Goal: Information Seeking & Learning: Check status

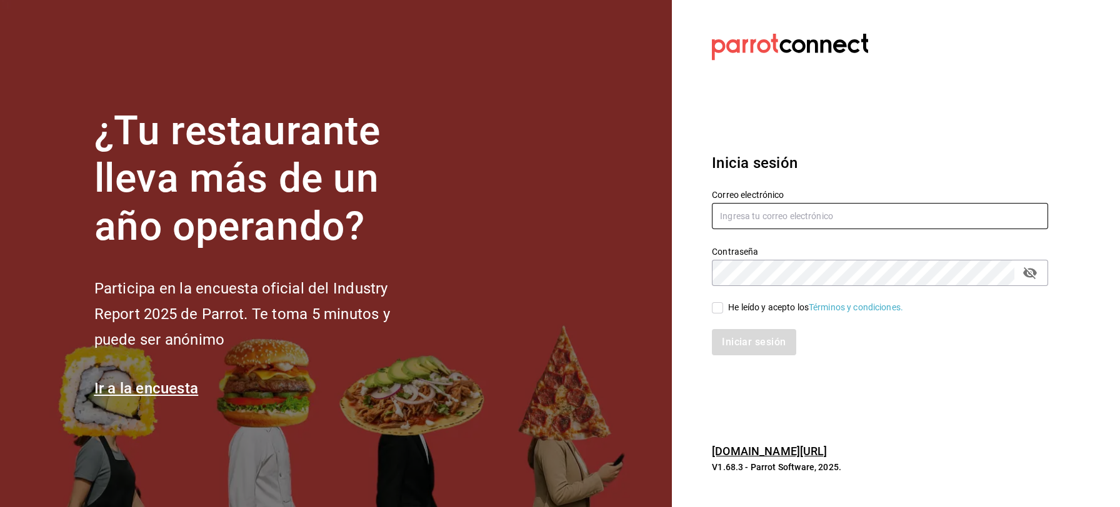
click at [750, 211] on input "text" at bounding box center [880, 216] width 336 height 26
type input "[EMAIL_ADDRESS][DOMAIN_NAME]"
click at [721, 312] on input "He leído y acepto los Términos y condiciones." at bounding box center [717, 307] width 11 height 11
checkbox input "true"
click at [722, 359] on div "Inicia sesión Correo electrónico [EMAIL_ADDRESS][DOMAIN_NAME] Contraseña Contra…" at bounding box center [880, 254] width 336 height 234
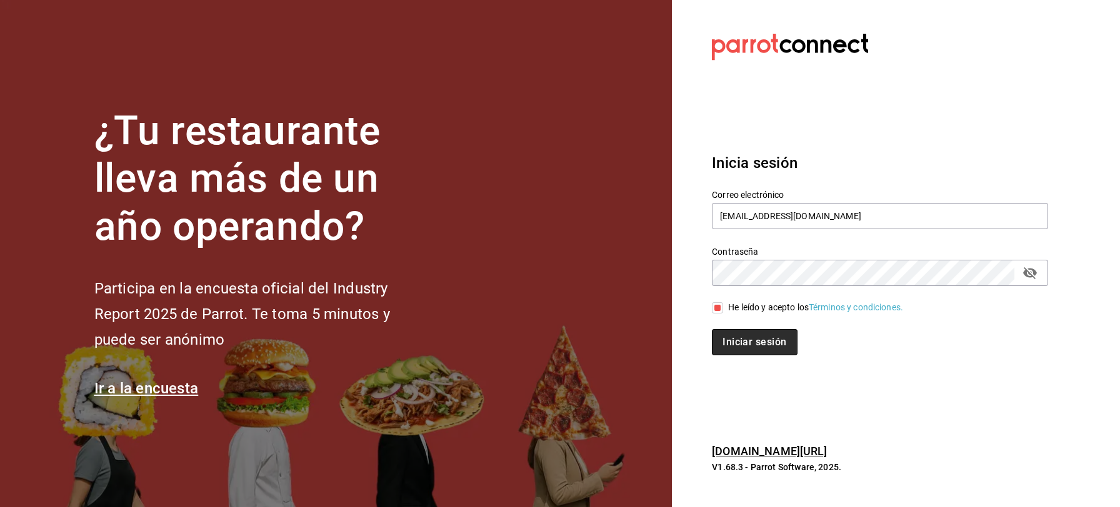
click at [754, 354] on button "Iniciar sesión" at bounding box center [754, 342] width 85 height 26
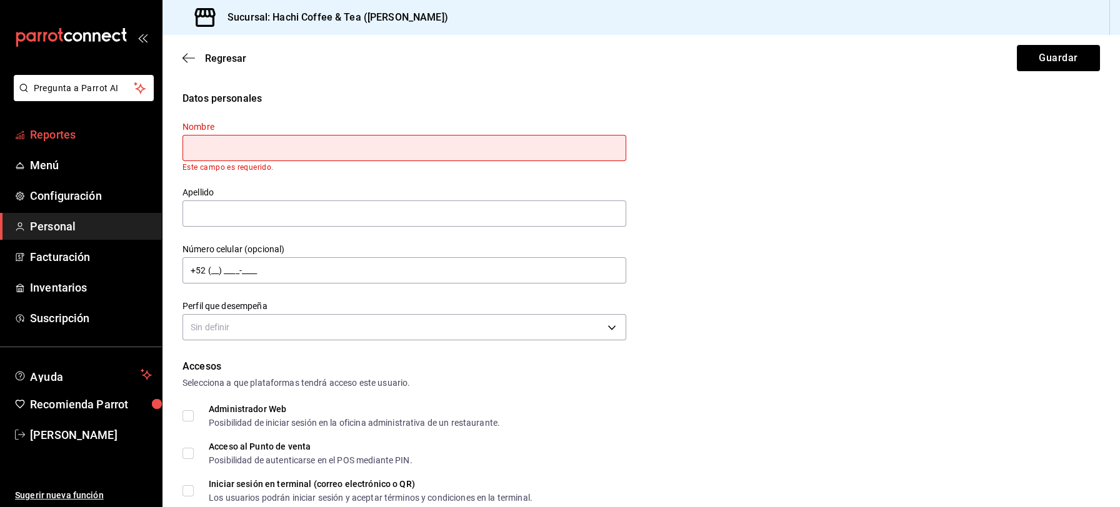
click at [64, 136] on span "Reportes" at bounding box center [91, 134] width 122 height 17
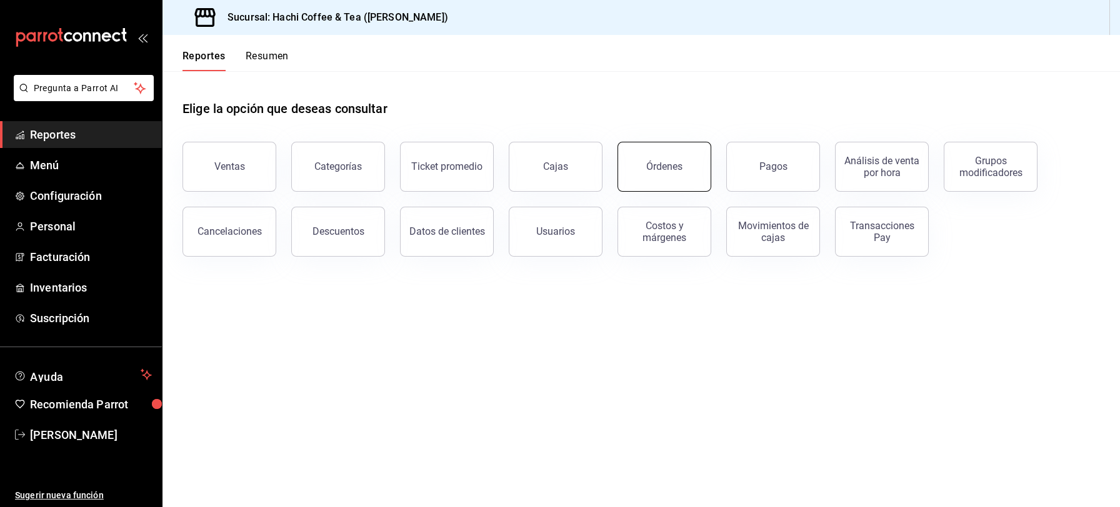
click at [675, 173] on button "Órdenes" at bounding box center [664, 167] width 94 height 50
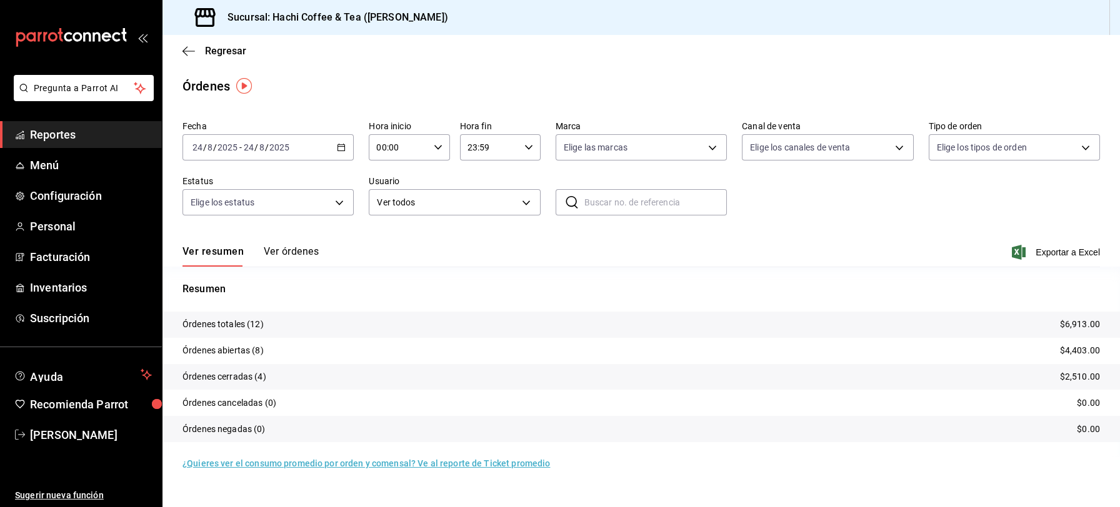
click at [297, 247] on button "Ver órdenes" at bounding box center [291, 256] width 55 height 21
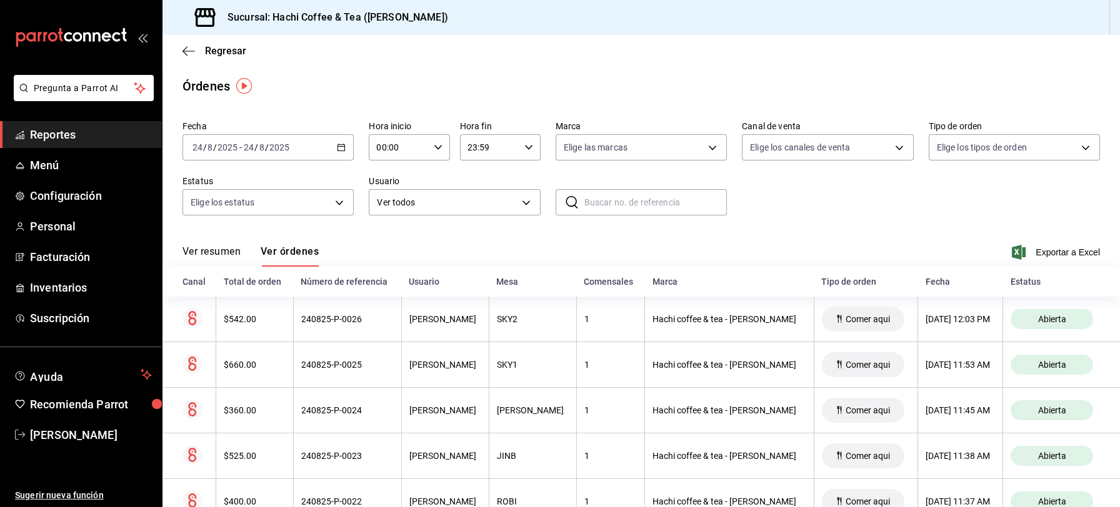
click at [74, 142] on span "Reportes" at bounding box center [91, 134] width 122 height 17
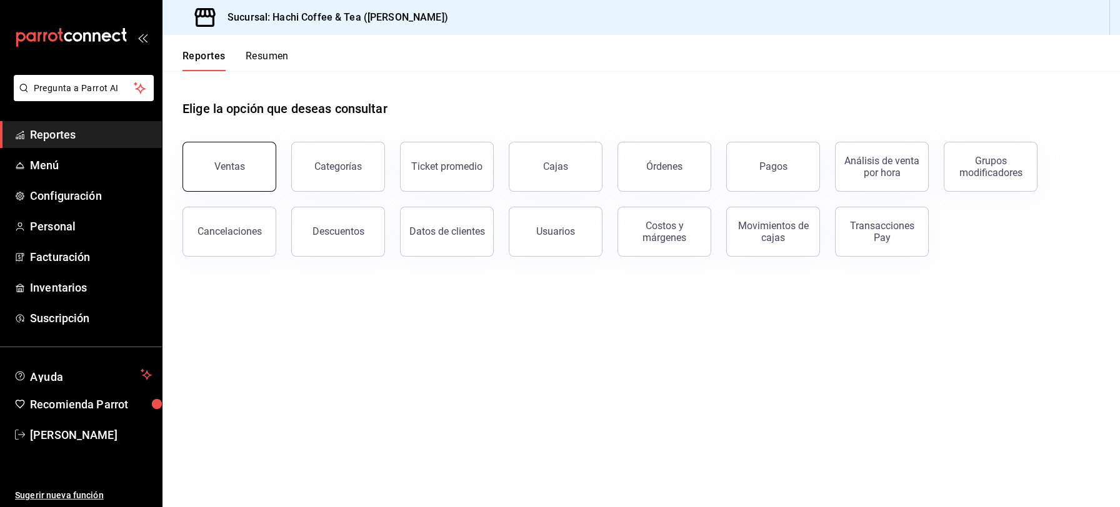
click at [206, 166] on button "Ventas" at bounding box center [229, 167] width 94 height 50
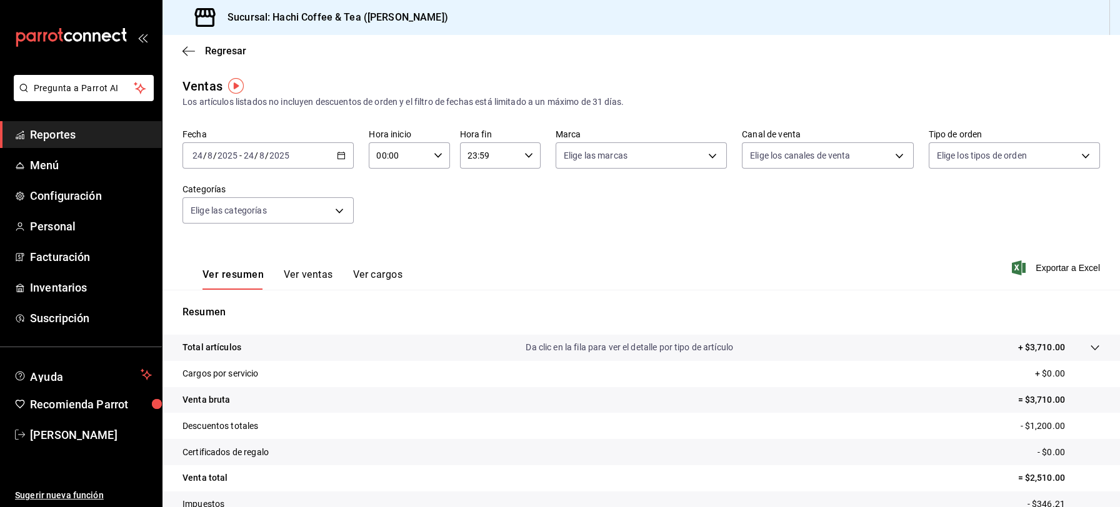
click at [340, 154] on \(Stroke\) "button" at bounding box center [341, 154] width 7 height 1
click at [206, 304] on span "Rango de fechas" at bounding box center [241, 305] width 97 height 13
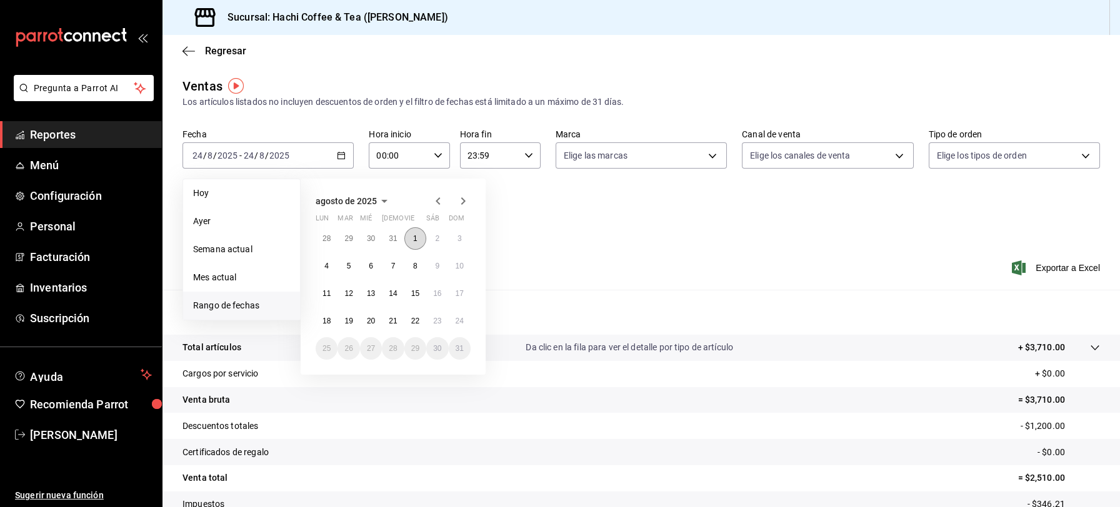
click at [416, 241] on abbr "1" at bounding box center [415, 238] width 4 height 9
click at [416, 321] on abbr "22" at bounding box center [415, 321] width 8 height 9
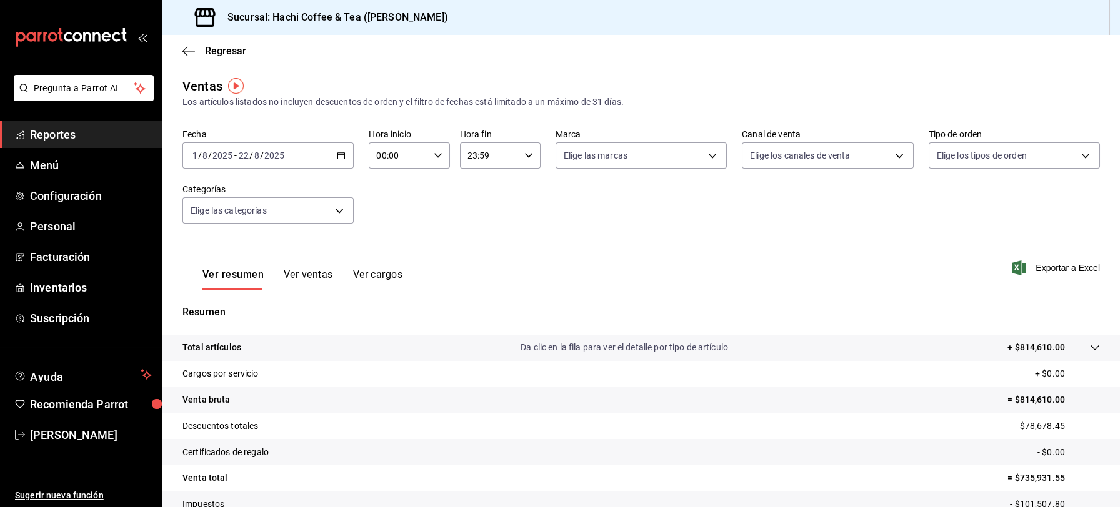
click at [340, 159] on icon "button" at bounding box center [341, 155] width 9 height 9
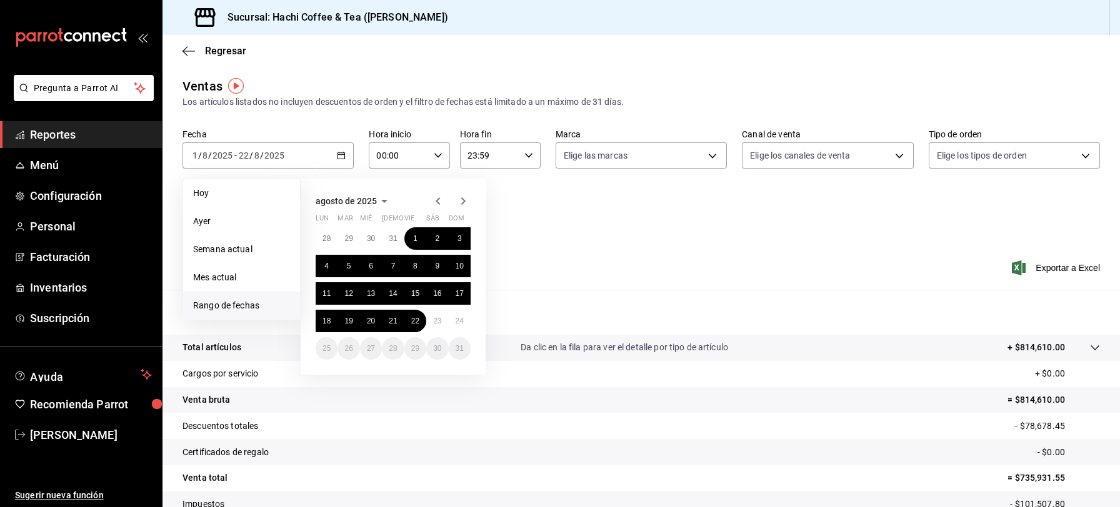
click at [442, 206] on icon "button" at bounding box center [438, 201] width 15 height 15
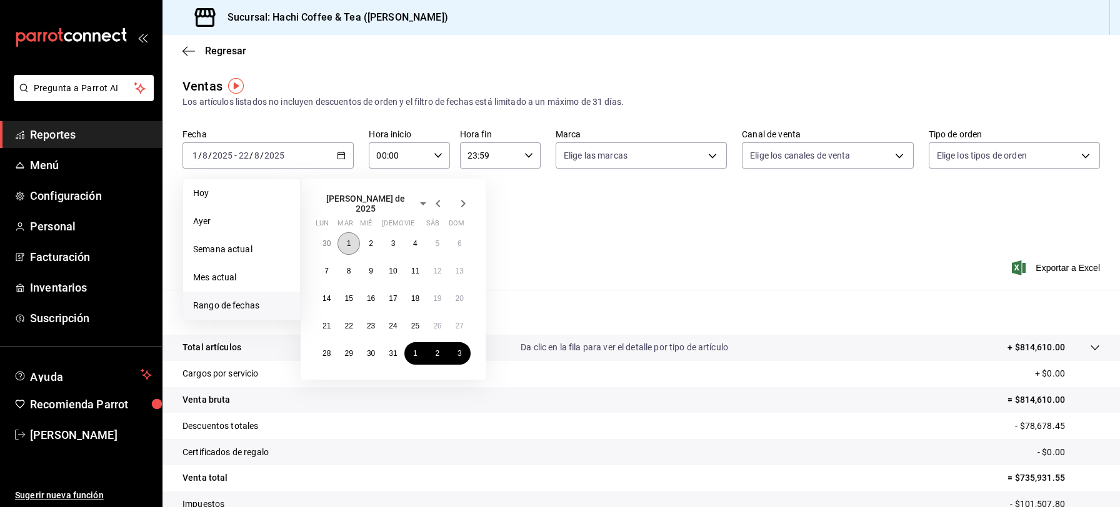
click at [347, 239] on abbr "1" at bounding box center [349, 243] width 4 height 9
click at [392, 349] on abbr "31" at bounding box center [393, 353] width 8 height 9
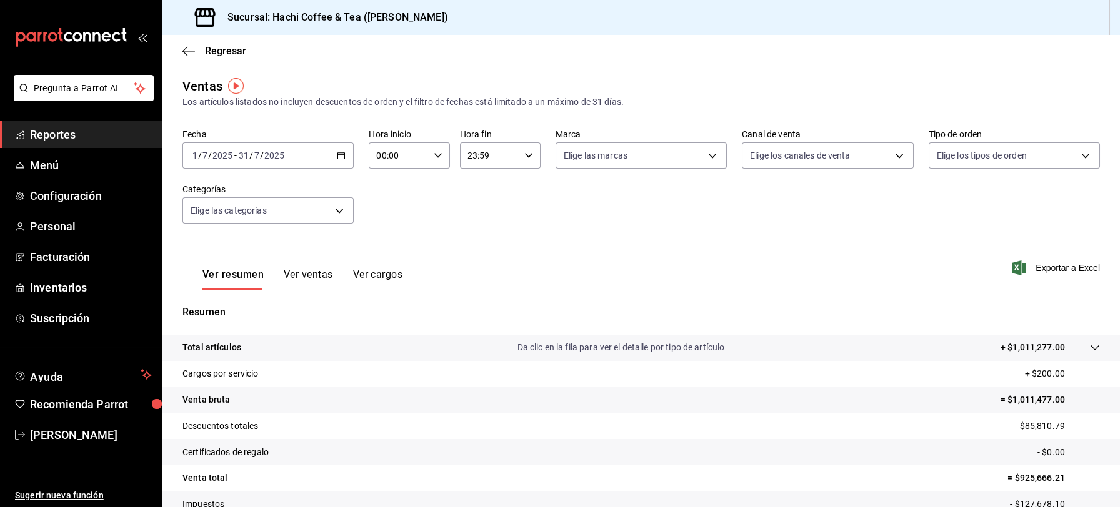
click at [338, 152] on icon "button" at bounding box center [341, 155] width 9 height 9
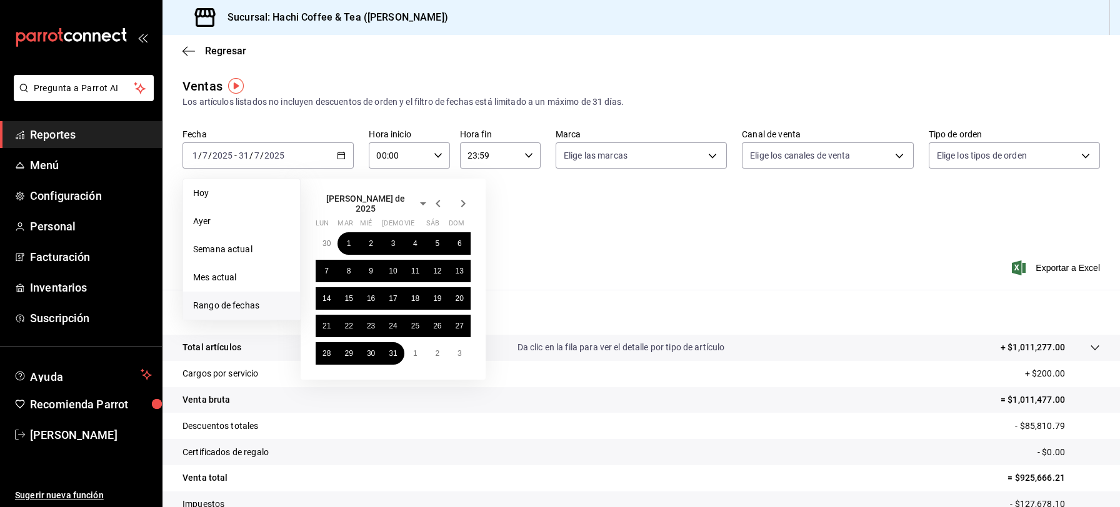
click at [435, 201] on icon "button" at bounding box center [438, 203] width 15 height 15
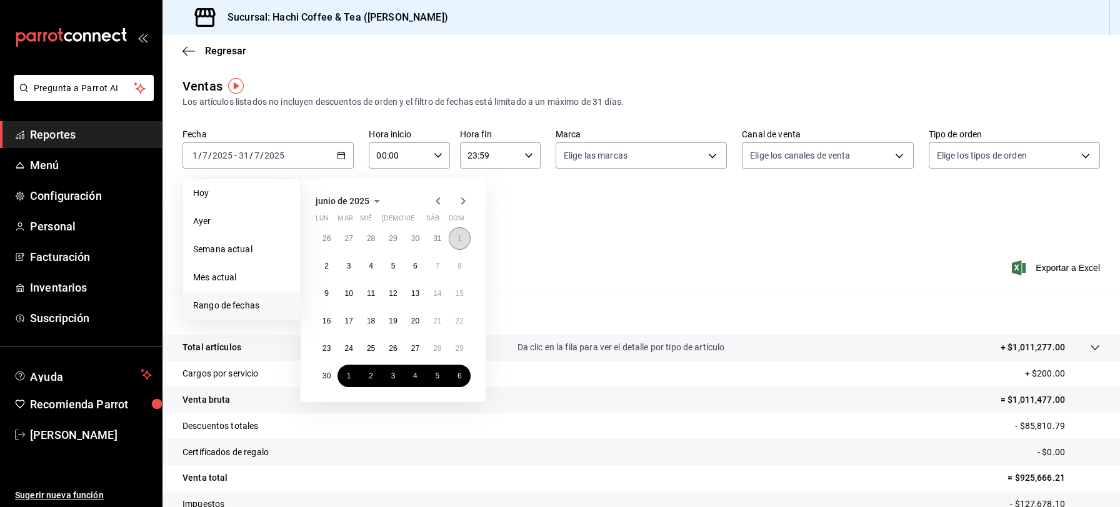
click at [459, 241] on abbr "1" at bounding box center [459, 238] width 4 height 9
click at [323, 379] on abbr "30" at bounding box center [326, 376] width 8 height 9
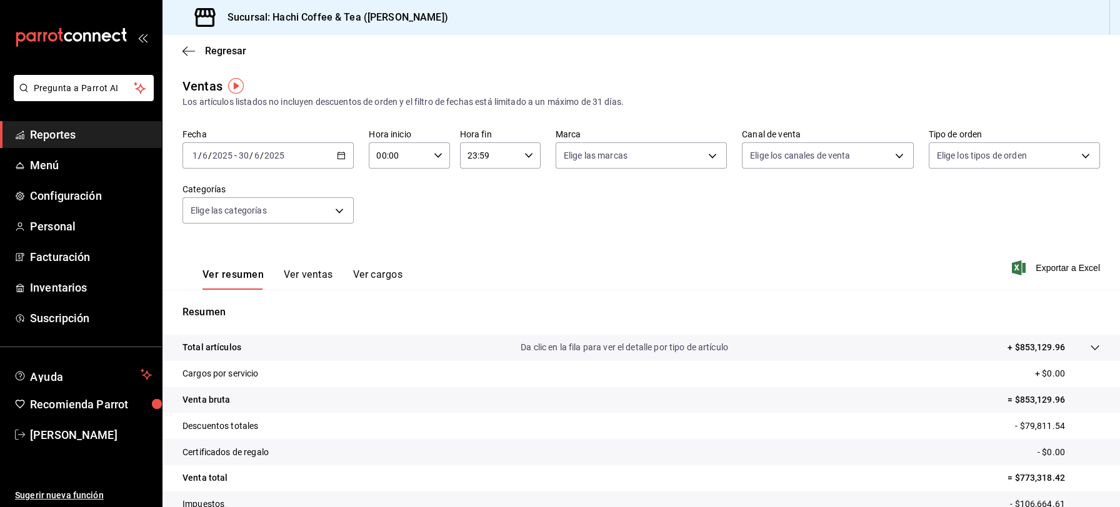
click at [340, 158] on icon "button" at bounding box center [341, 155] width 9 height 9
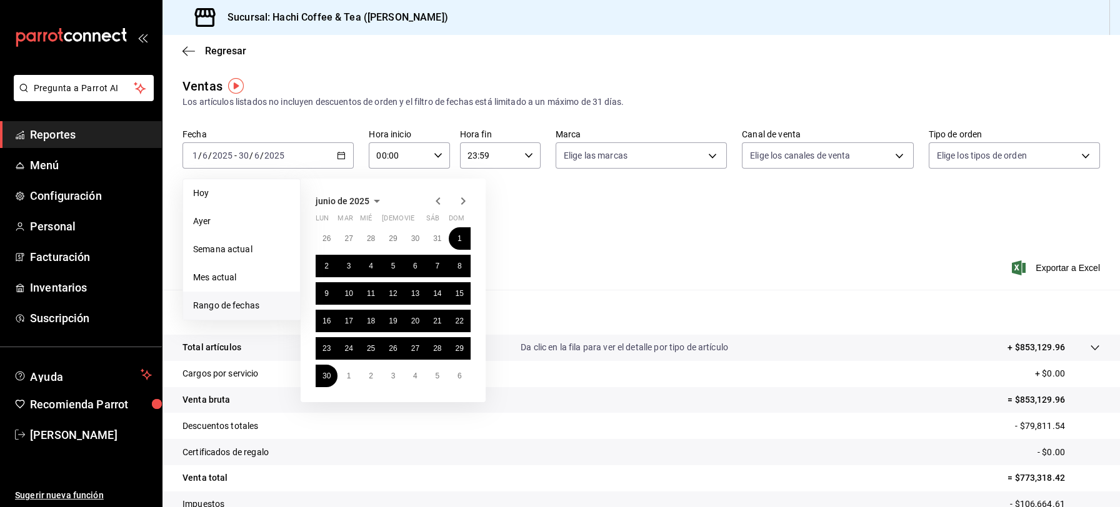
click at [437, 197] on icon "button" at bounding box center [438, 201] width 15 height 15
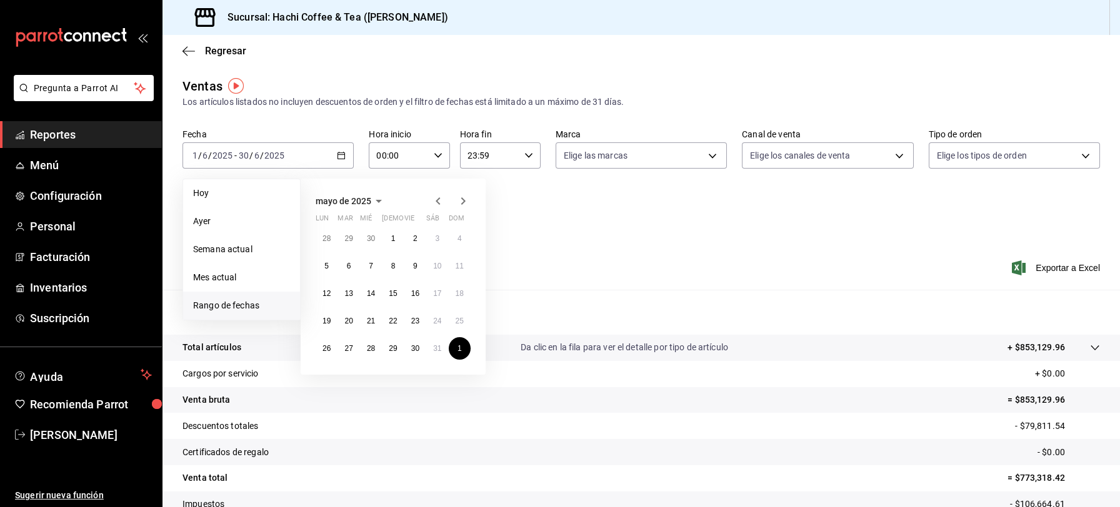
click at [435, 204] on icon "button" at bounding box center [438, 201] width 15 height 15
click at [344, 238] on button "1" at bounding box center [348, 238] width 22 height 22
click at [376, 347] on button "30" at bounding box center [371, 348] width 22 height 22
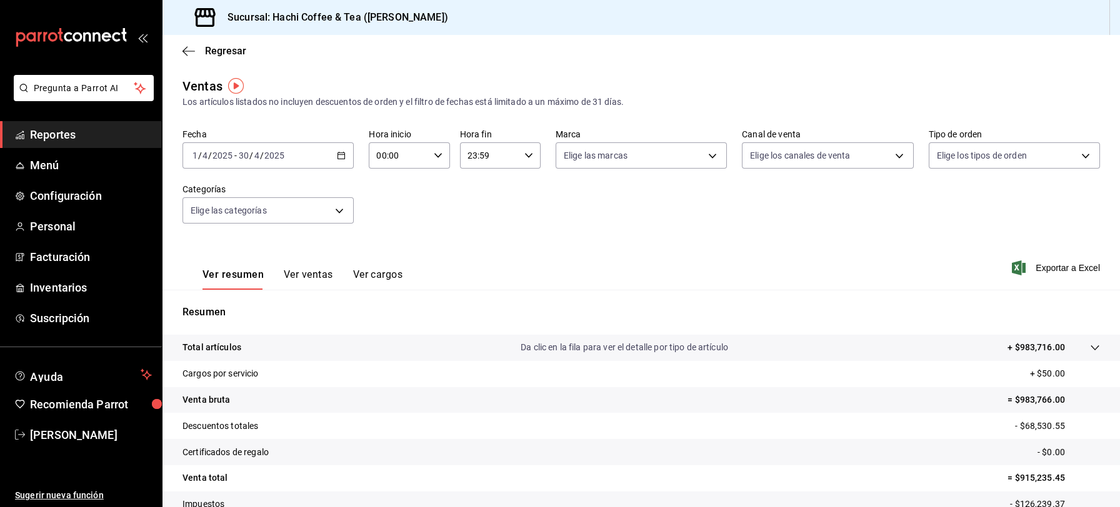
click at [338, 156] on icon "button" at bounding box center [341, 155] width 9 height 9
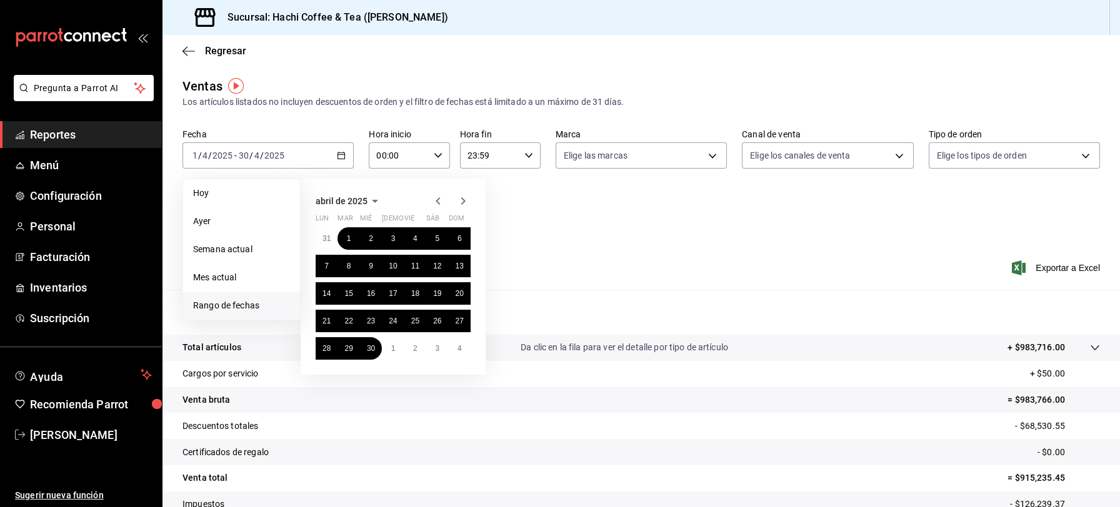
click at [437, 201] on icon "button" at bounding box center [438, 200] width 4 height 7
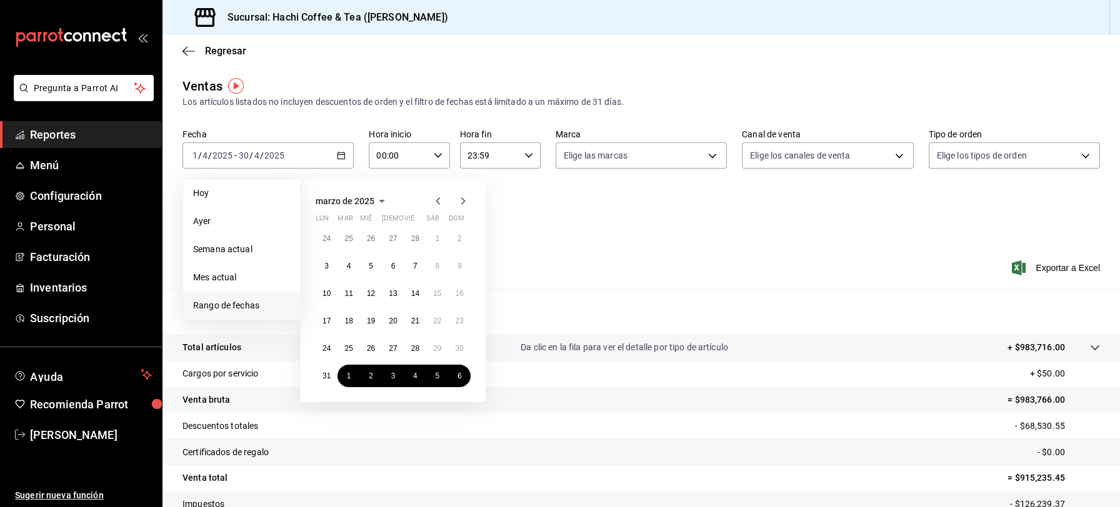
click at [437, 201] on icon "button" at bounding box center [438, 200] width 4 height 7
click at [374, 242] on button "1" at bounding box center [371, 238] width 22 height 22
click at [461, 203] on icon "button" at bounding box center [463, 201] width 15 height 15
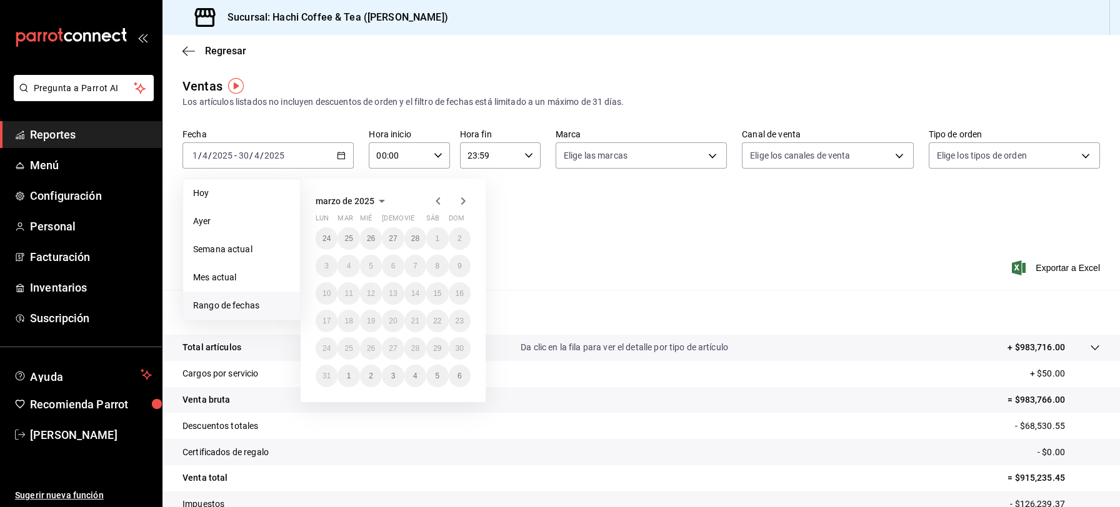
click at [461, 203] on icon "button" at bounding box center [463, 201] width 15 height 15
click at [461, 203] on icon "button" at bounding box center [463, 203] width 15 height 15
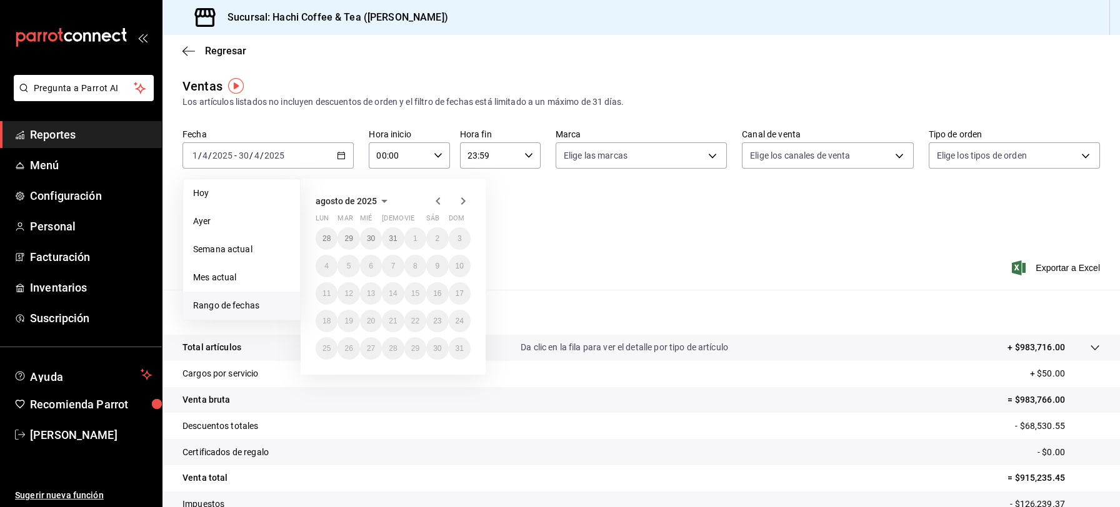
click at [436, 199] on icon "button" at bounding box center [438, 201] width 15 height 15
click at [460, 197] on icon "button" at bounding box center [463, 203] width 15 height 15
click at [434, 204] on icon "button" at bounding box center [438, 201] width 15 height 15
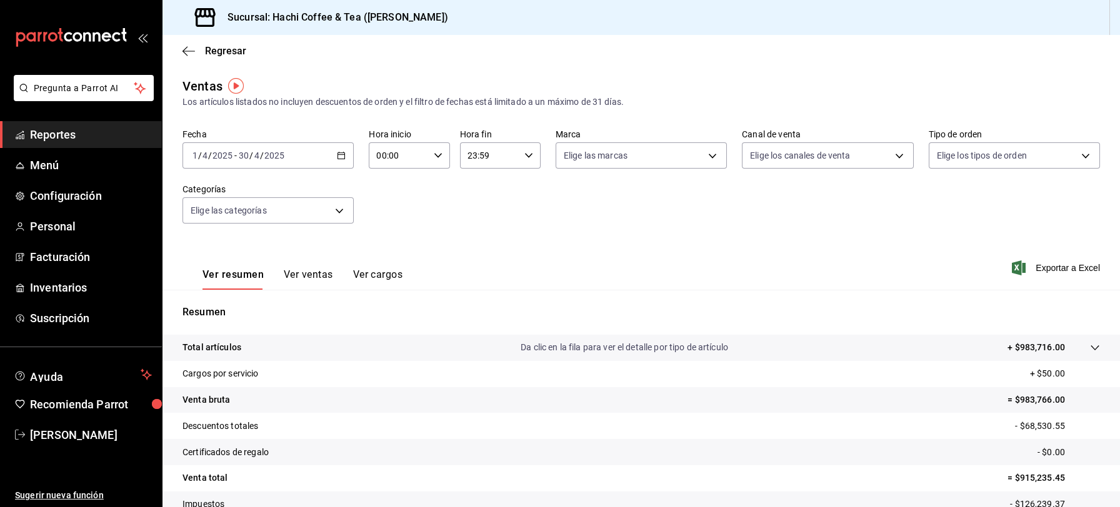
click at [338, 161] on div "2025-04-01 1 / 4 / 2025 - 2025-04-30 30 / 4 / 2025" at bounding box center [267, 155] width 171 height 26
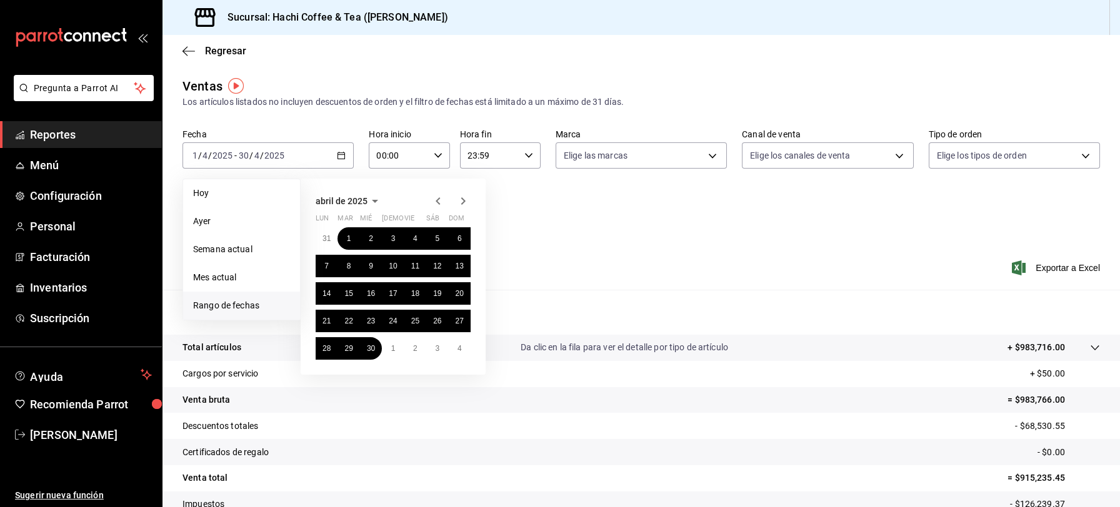
click at [436, 197] on icon "button" at bounding box center [438, 201] width 15 height 15
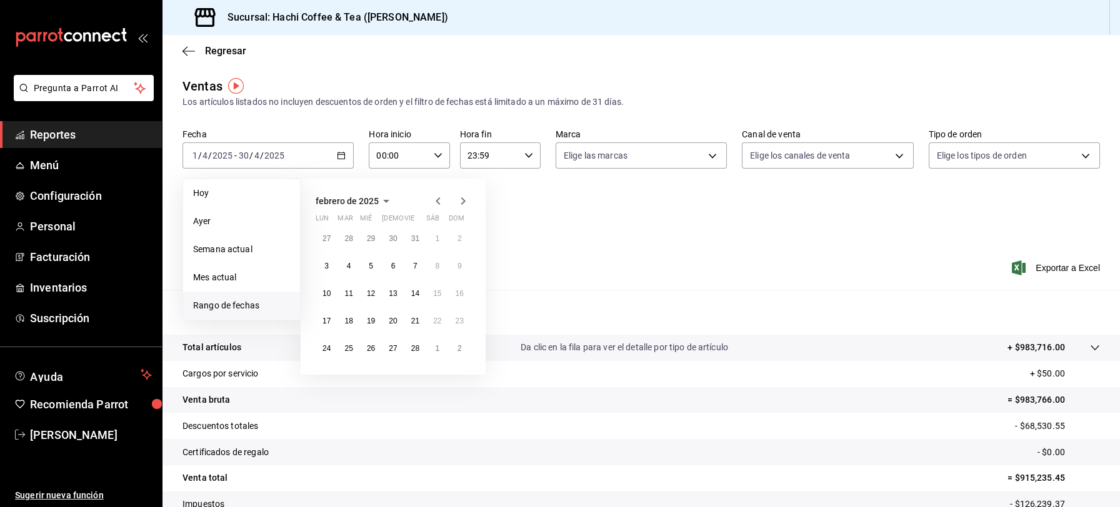
click at [436, 197] on icon "button" at bounding box center [438, 201] width 15 height 15
click at [461, 201] on icon "button" at bounding box center [463, 201] width 15 height 15
click at [373, 234] on button "1" at bounding box center [371, 238] width 22 height 22
click at [460, 199] on icon "button" at bounding box center [463, 201] width 15 height 15
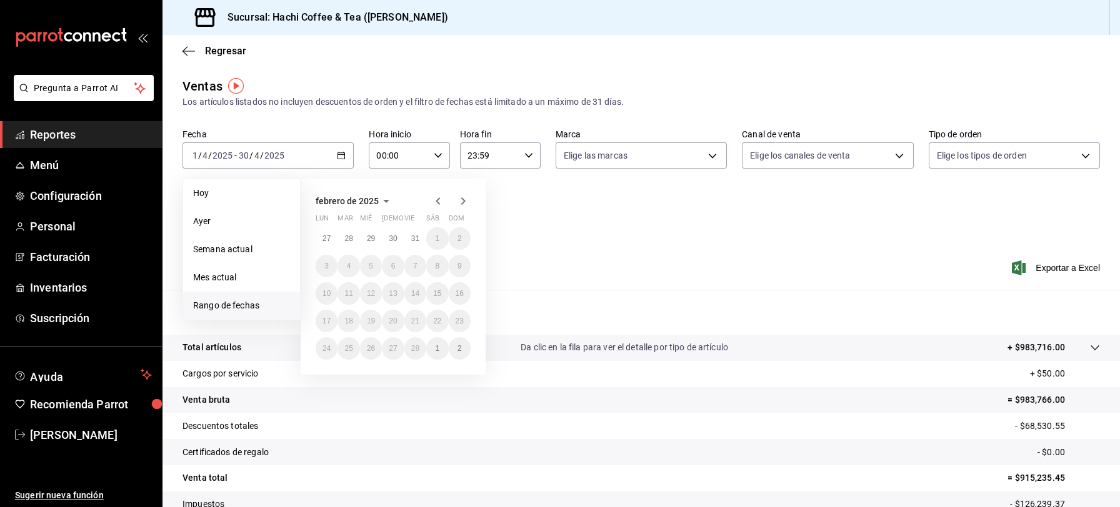
click at [460, 199] on icon "button" at bounding box center [463, 201] width 15 height 15
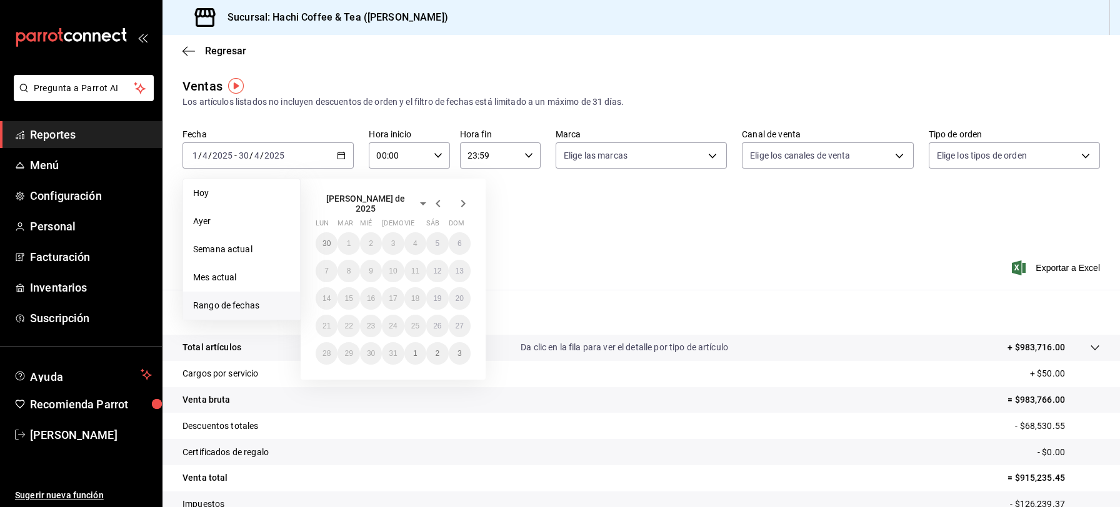
click at [460, 199] on icon "button" at bounding box center [463, 203] width 15 height 15
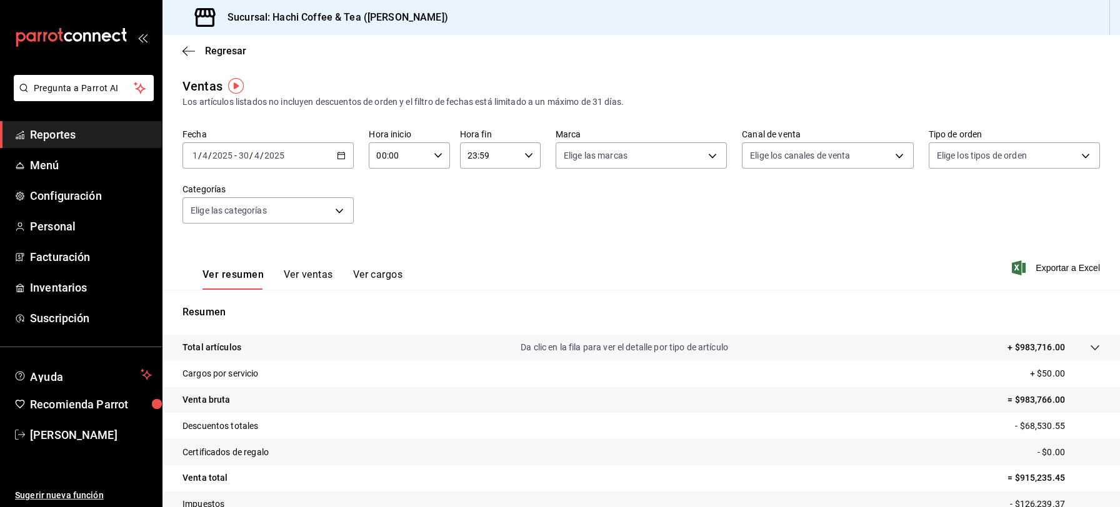
click at [338, 157] on icon "button" at bounding box center [341, 155] width 9 height 9
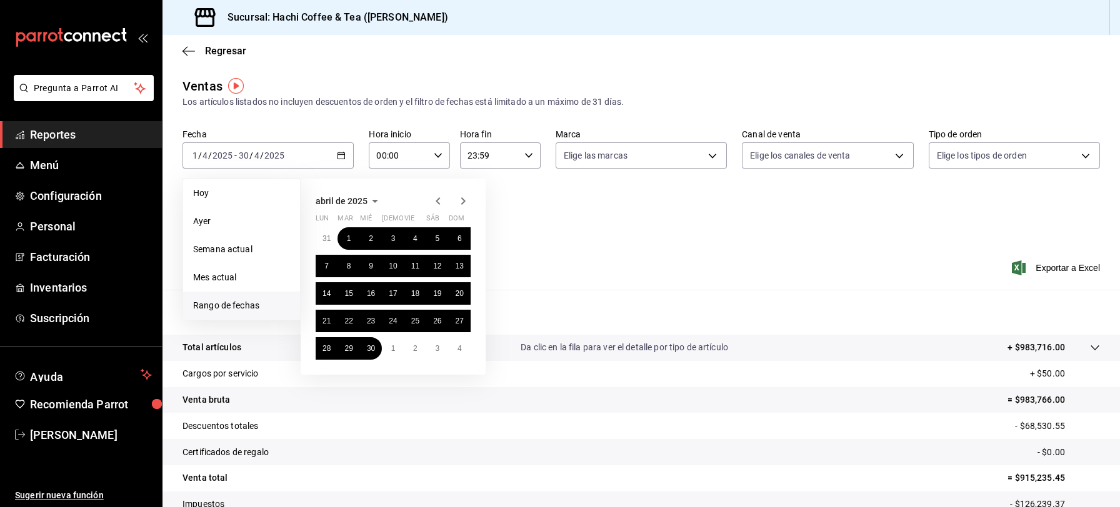
click at [436, 200] on icon "button" at bounding box center [438, 201] width 15 height 15
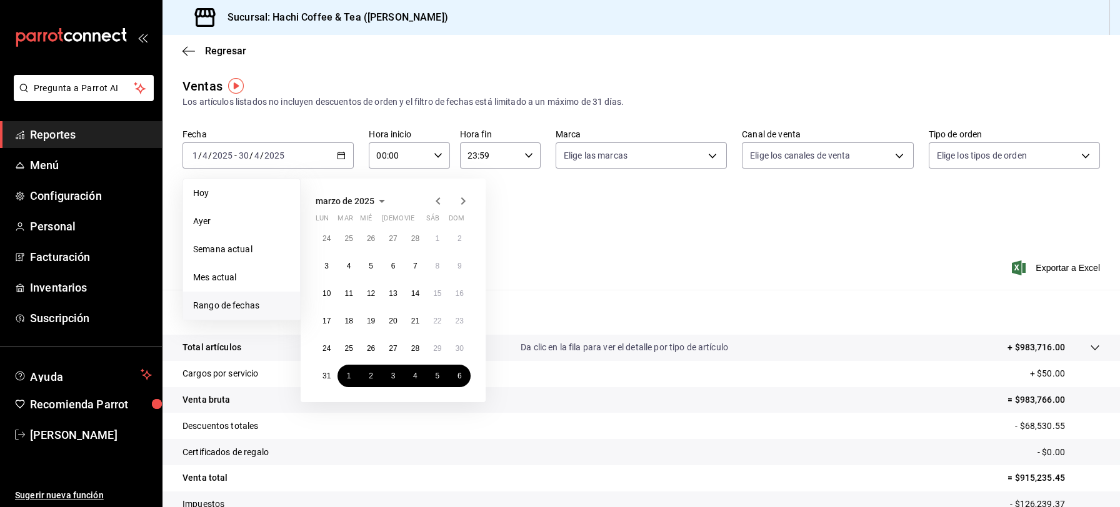
click at [436, 200] on icon "button" at bounding box center [438, 201] width 15 height 15
click at [371, 238] on abbr "1" at bounding box center [371, 238] width 4 height 9
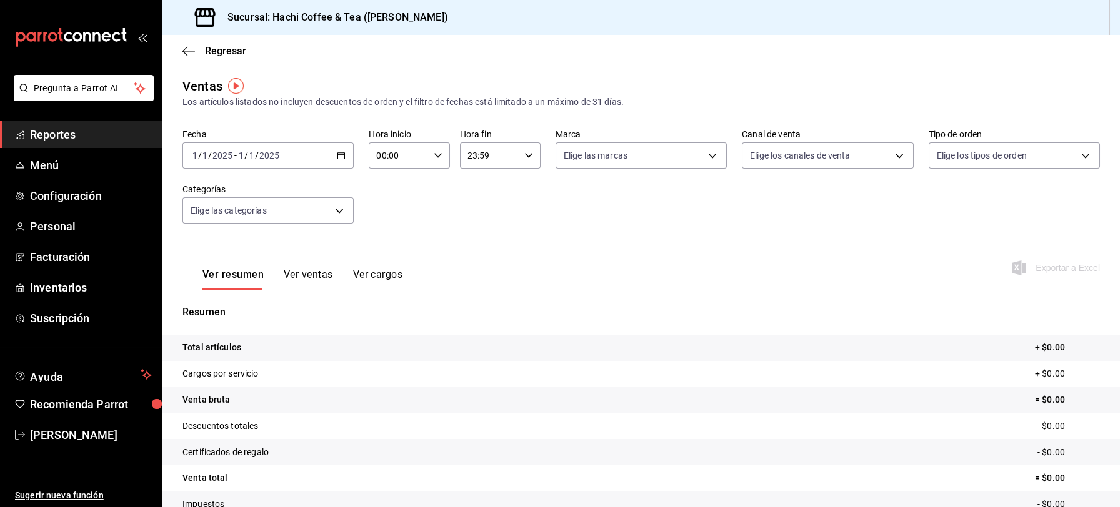
click at [341, 155] on icon "button" at bounding box center [341, 155] width 9 height 9
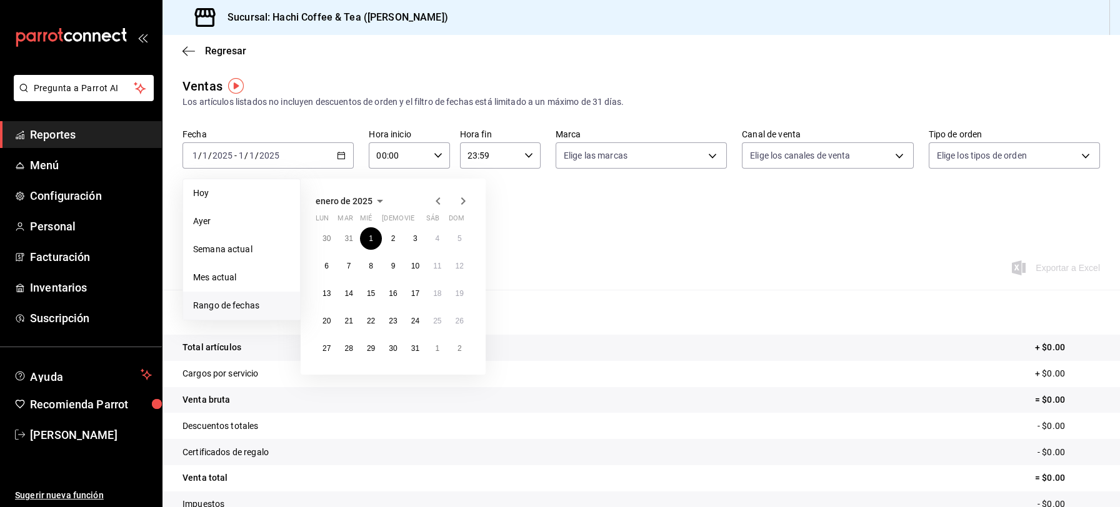
click at [102, 131] on span "Reportes" at bounding box center [91, 134] width 122 height 17
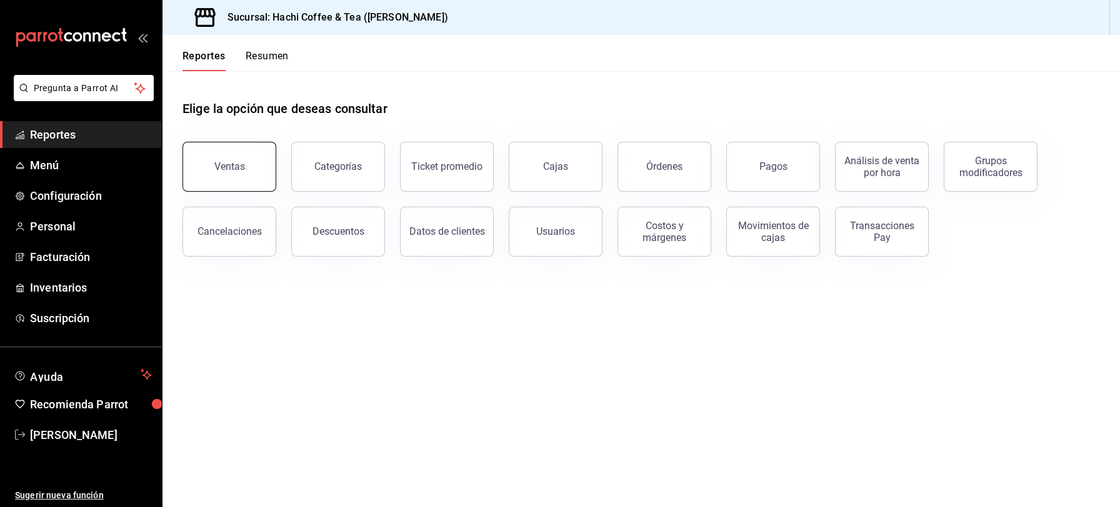
click at [225, 169] on div "Ventas" at bounding box center [229, 167] width 31 height 12
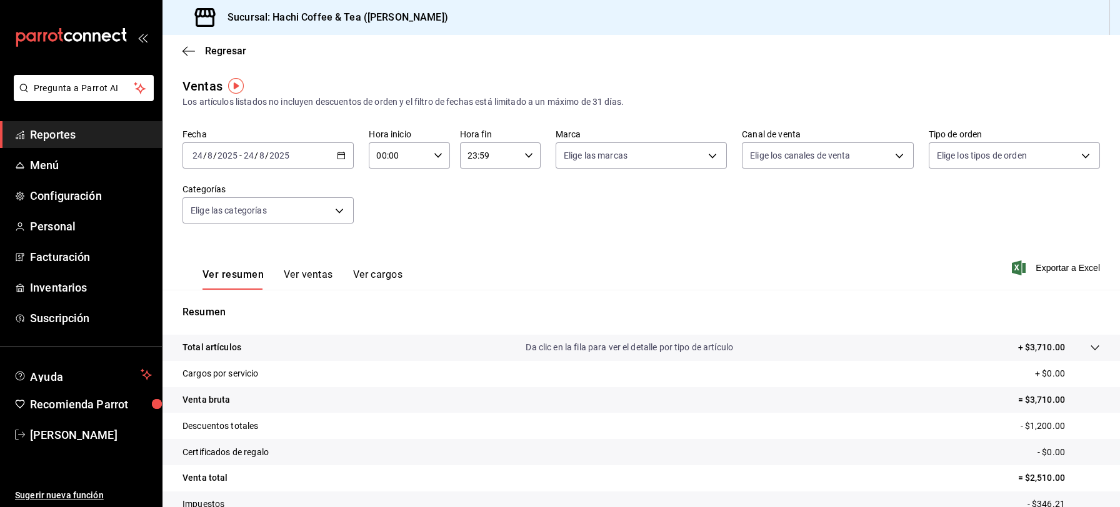
click at [337, 155] on \(Stroke\) "button" at bounding box center [340, 155] width 7 height 7
click at [207, 304] on span "Rango de fechas" at bounding box center [241, 305] width 97 height 13
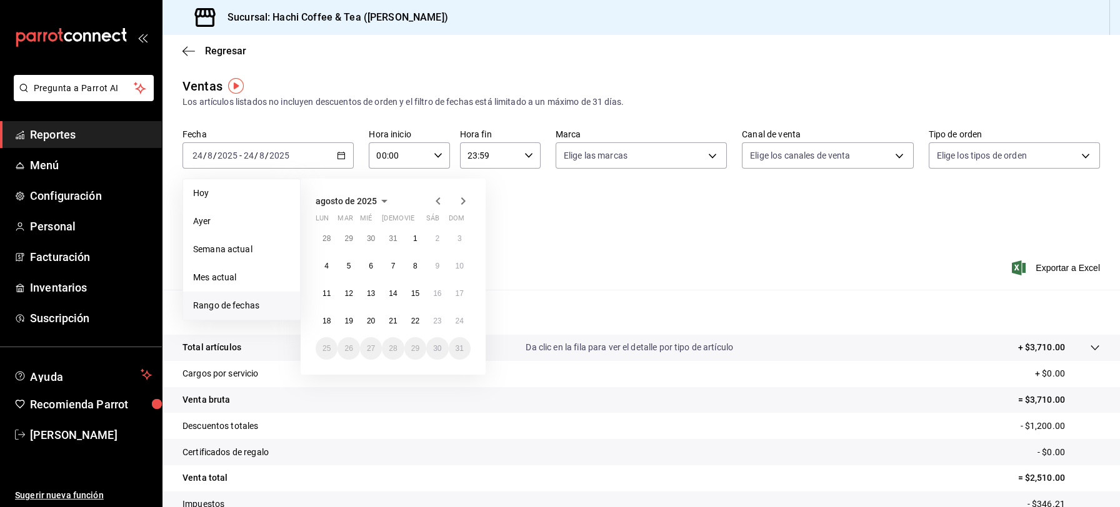
click at [439, 199] on icon "button" at bounding box center [438, 201] width 15 height 15
click at [439, 199] on icon "button" at bounding box center [438, 203] width 15 height 15
click at [439, 199] on icon "button" at bounding box center [438, 201] width 15 height 15
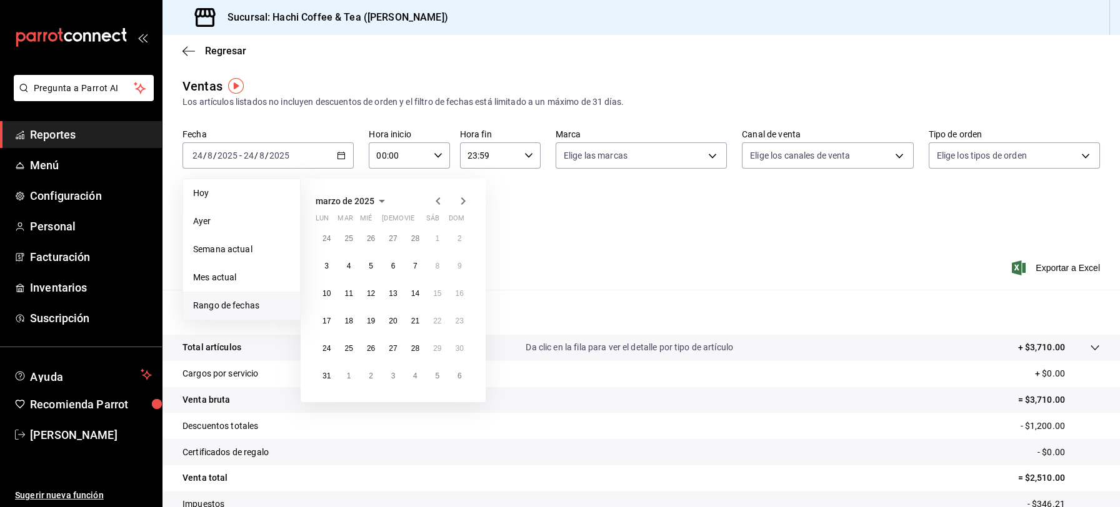
click at [439, 199] on icon "button" at bounding box center [438, 201] width 15 height 15
click at [369, 234] on abbr "1" at bounding box center [371, 238] width 4 height 9
click at [459, 201] on icon "button" at bounding box center [463, 201] width 15 height 15
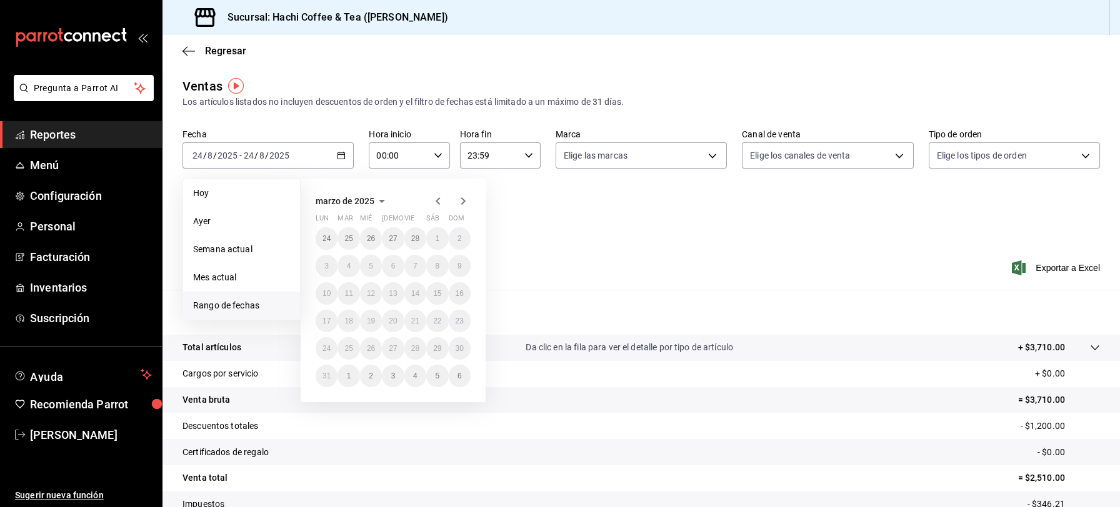
click at [459, 201] on icon "button" at bounding box center [463, 201] width 15 height 15
click at [459, 201] on icon "button" at bounding box center [463, 203] width 15 height 15
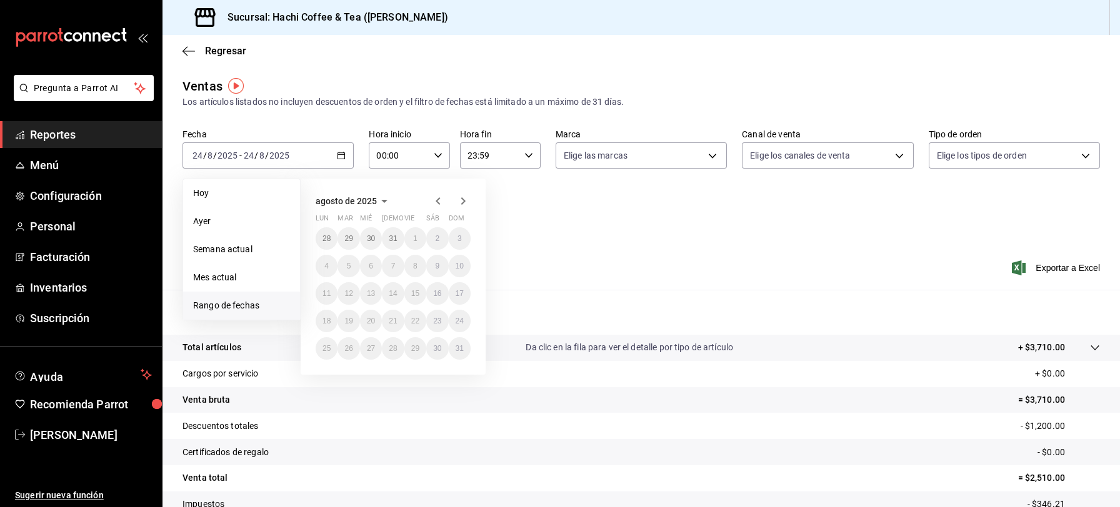
click at [436, 207] on icon "button" at bounding box center [438, 201] width 15 height 15
click at [436, 207] on icon "button" at bounding box center [438, 203] width 15 height 15
click at [436, 207] on icon "button" at bounding box center [438, 201] width 15 height 15
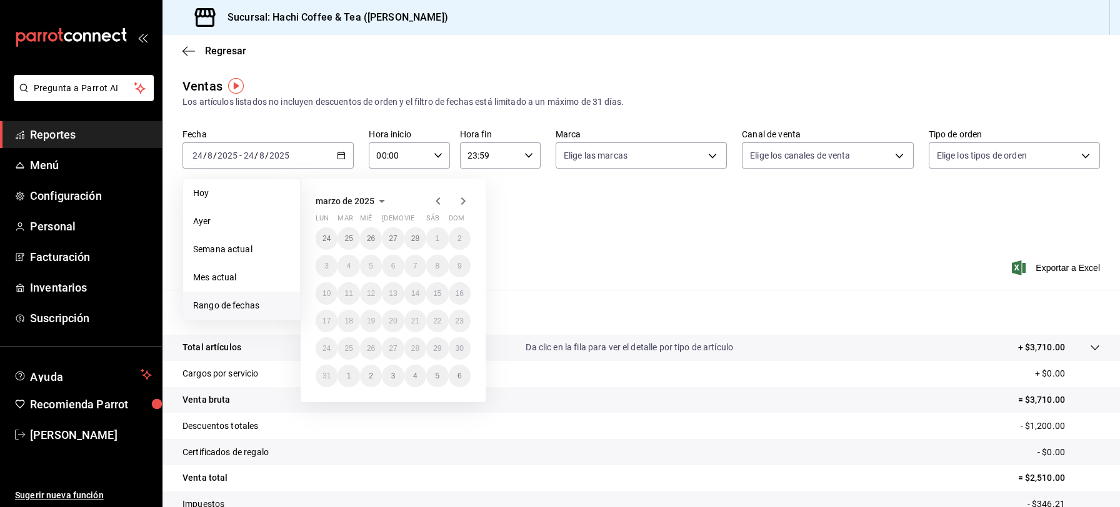
click at [81, 132] on span "Reportes" at bounding box center [91, 134] width 122 height 17
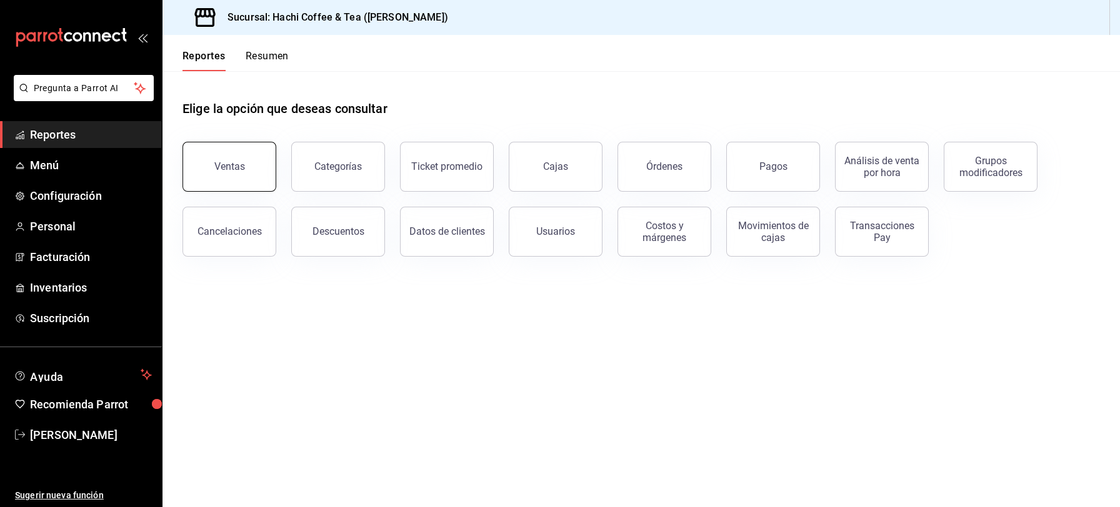
click at [218, 162] on div "Ventas" at bounding box center [229, 167] width 31 height 12
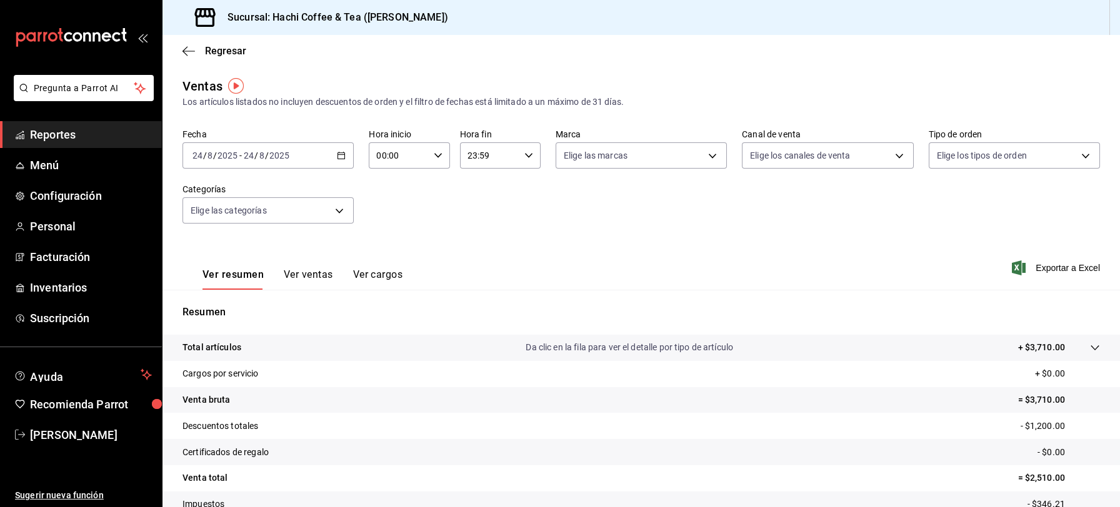
click at [338, 159] on \(Stroke\) "button" at bounding box center [340, 155] width 7 height 7
click at [225, 300] on span "Rango de fechas" at bounding box center [241, 305] width 97 height 13
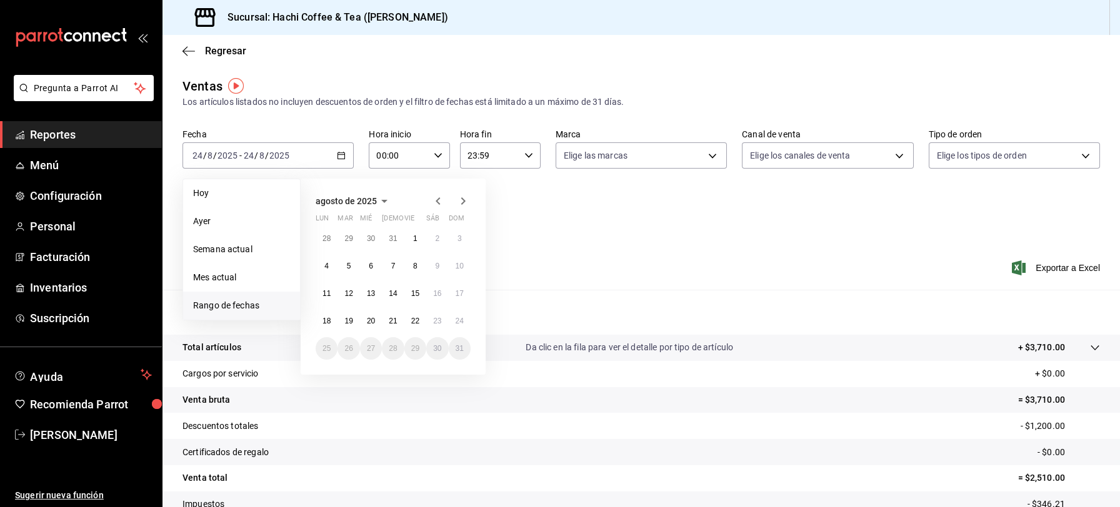
click at [434, 198] on icon "button" at bounding box center [438, 201] width 15 height 15
click at [434, 198] on icon "button" at bounding box center [438, 203] width 15 height 15
click at [434, 198] on icon "button" at bounding box center [438, 201] width 15 height 15
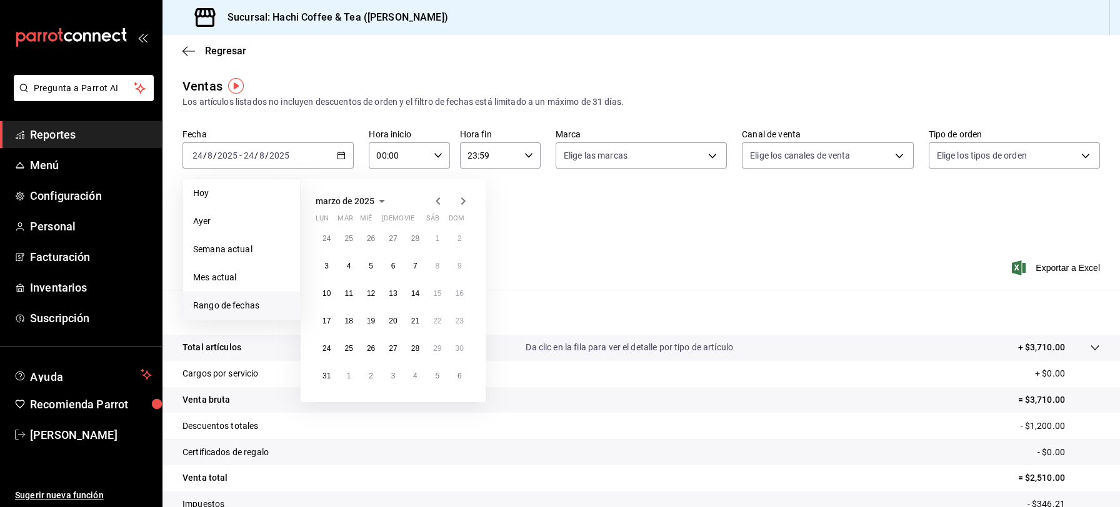
click at [434, 198] on icon "button" at bounding box center [438, 201] width 15 height 15
click at [459, 201] on icon "button" at bounding box center [463, 201] width 15 height 15
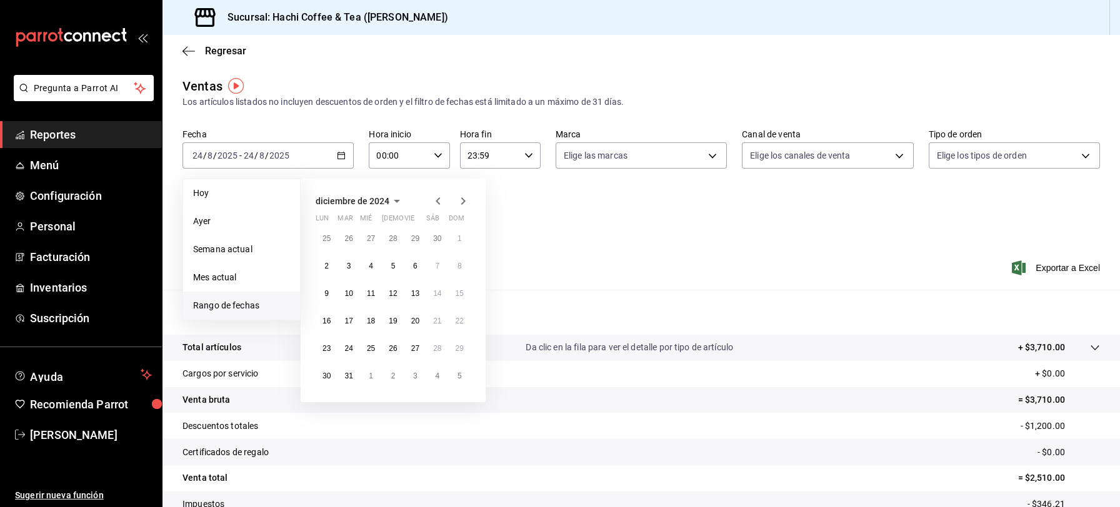
click at [459, 201] on icon "button" at bounding box center [463, 201] width 15 height 15
click at [371, 235] on abbr "1" at bounding box center [371, 238] width 4 height 9
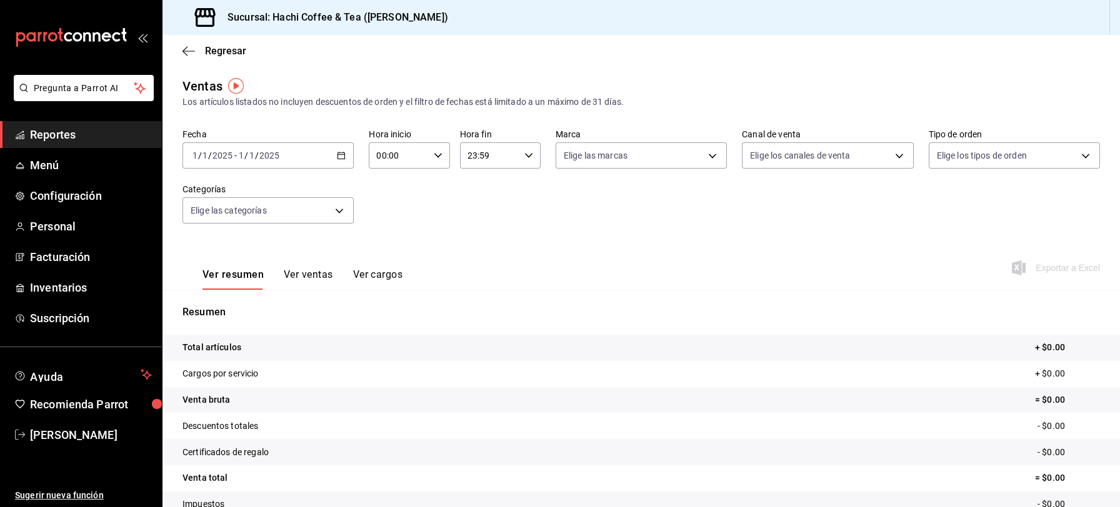
click at [338, 159] on \(Stroke\) "button" at bounding box center [340, 155] width 7 height 7
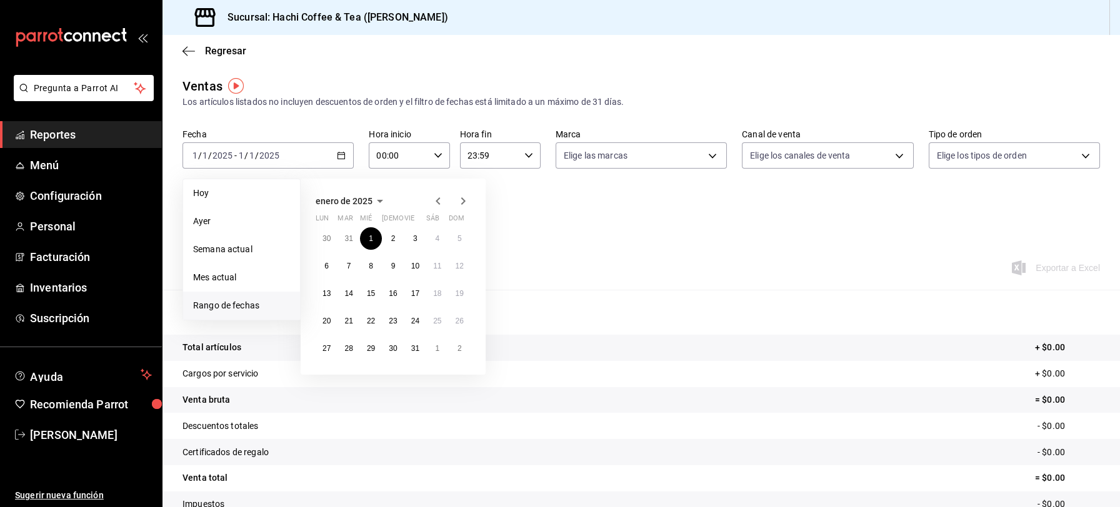
click at [461, 205] on icon "button" at bounding box center [463, 201] width 15 height 15
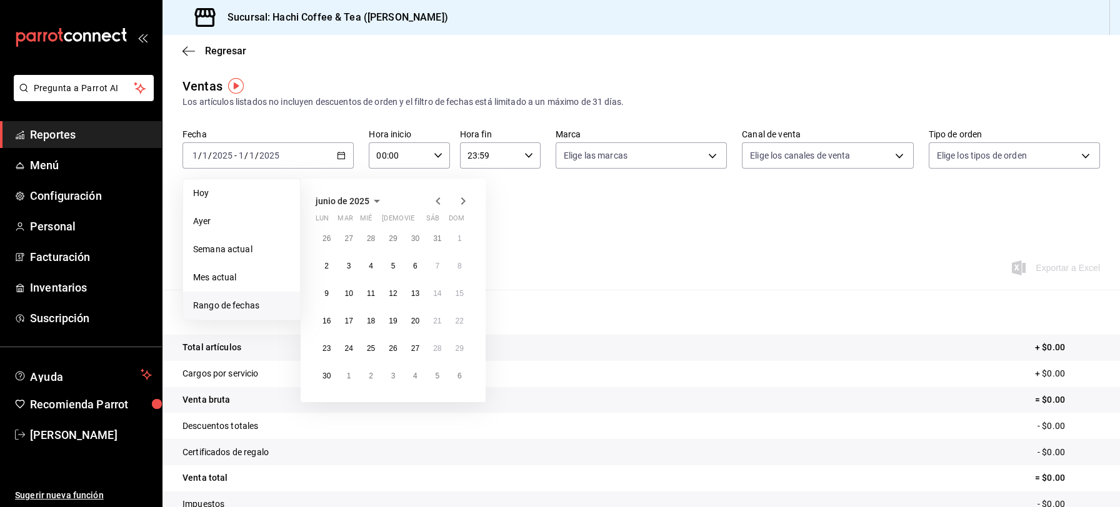
click at [461, 205] on icon "button" at bounding box center [463, 201] width 15 height 15
click at [461, 205] on icon "button" at bounding box center [463, 203] width 15 height 15
click at [414, 317] on abbr "22" at bounding box center [415, 321] width 8 height 9
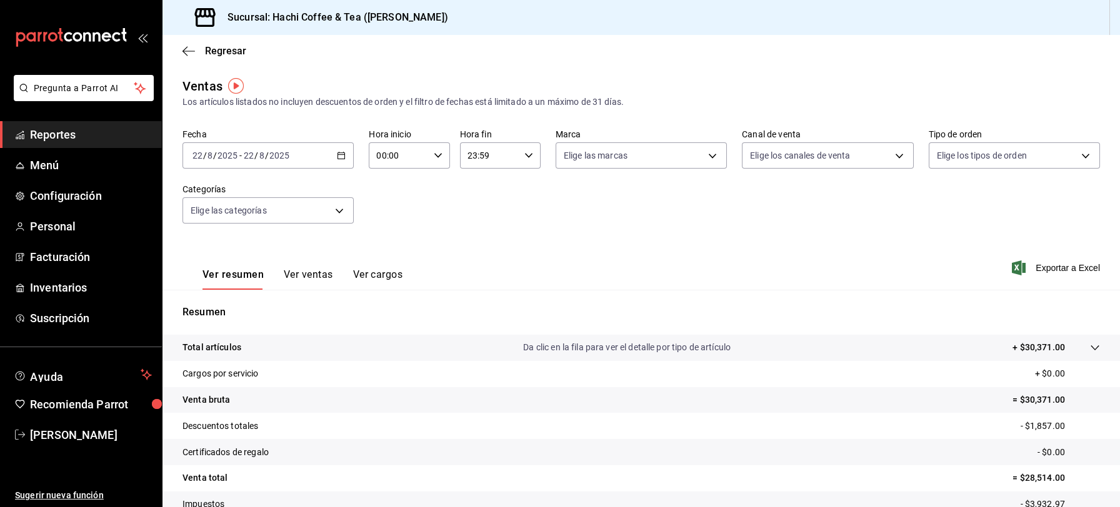
click at [337, 159] on \(Stroke\) "button" at bounding box center [340, 155] width 7 height 7
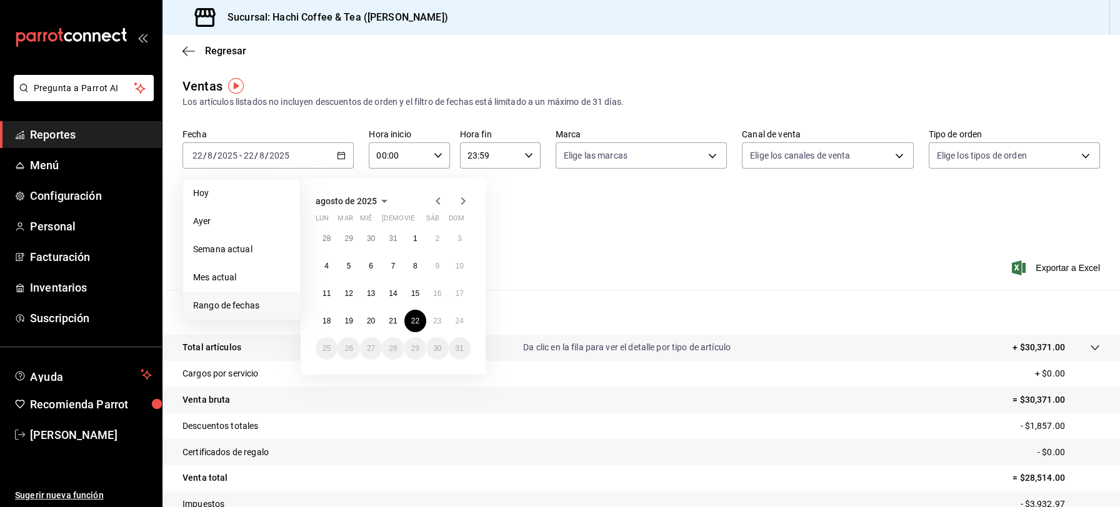
click at [77, 141] on span "Reportes" at bounding box center [91, 134] width 122 height 17
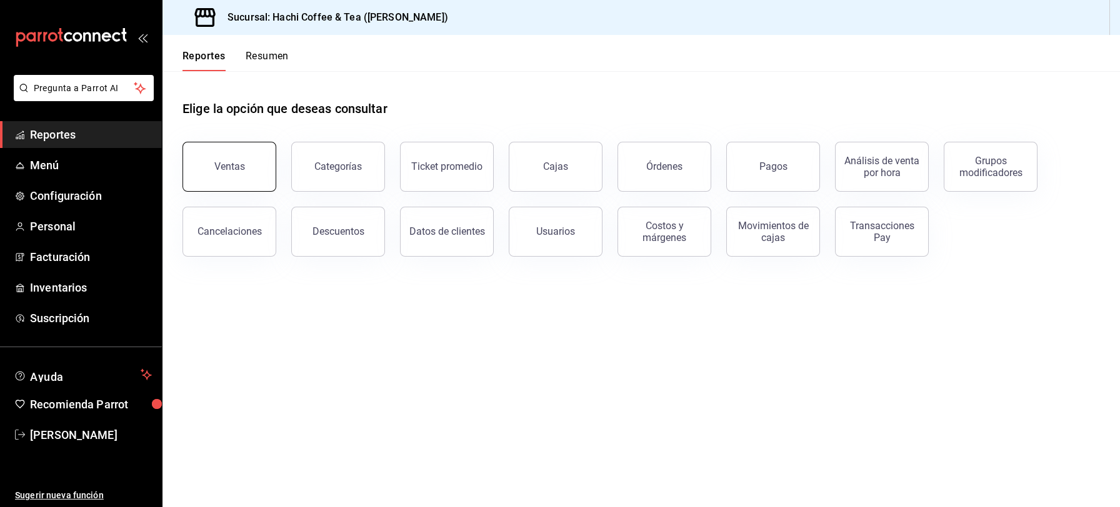
click at [233, 159] on button "Ventas" at bounding box center [229, 167] width 94 height 50
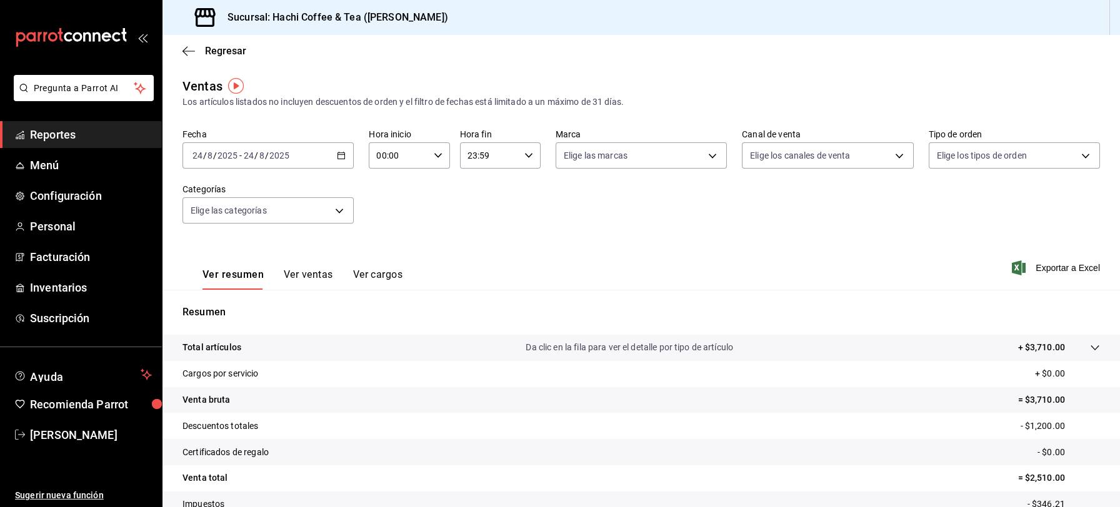
click at [341, 157] on icon "button" at bounding box center [341, 155] width 9 height 9
click at [231, 310] on span "Rango de fechas" at bounding box center [241, 305] width 97 height 13
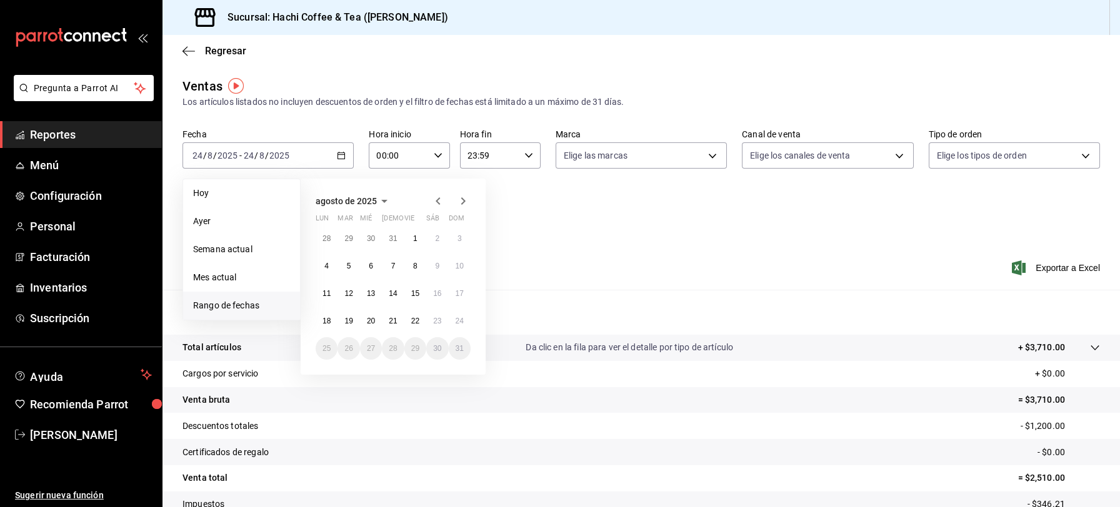
click at [434, 197] on icon "button" at bounding box center [438, 201] width 15 height 15
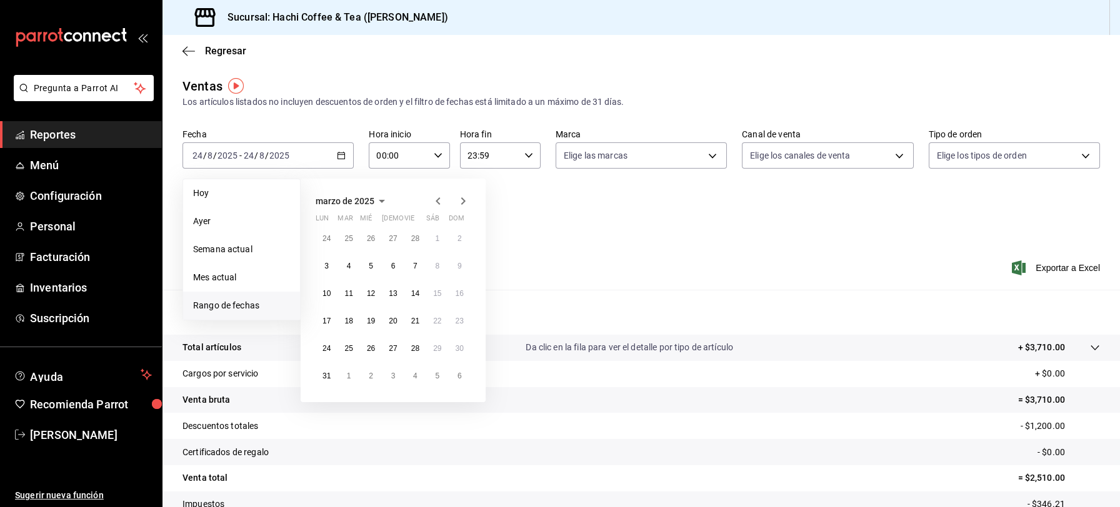
click at [434, 197] on icon "button" at bounding box center [438, 201] width 15 height 15
click at [371, 240] on abbr "1" at bounding box center [371, 238] width 4 height 9
click at [459, 198] on icon "button" at bounding box center [463, 201] width 15 height 15
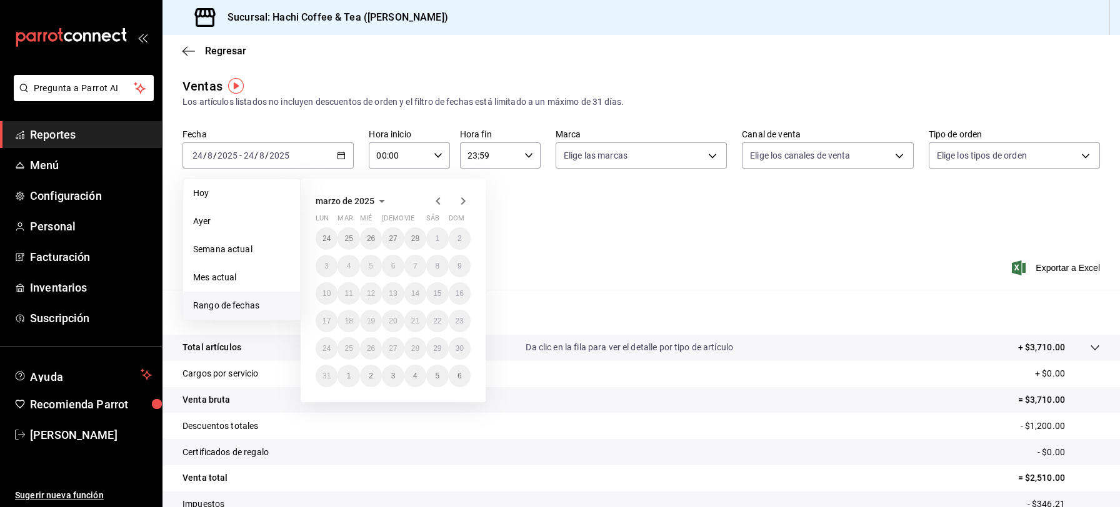
click at [459, 198] on icon "button" at bounding box center [463, 201] width 15 height 15
click at [459, 198] on icon "button" at bounding box center [463, 203] width 15 height 15
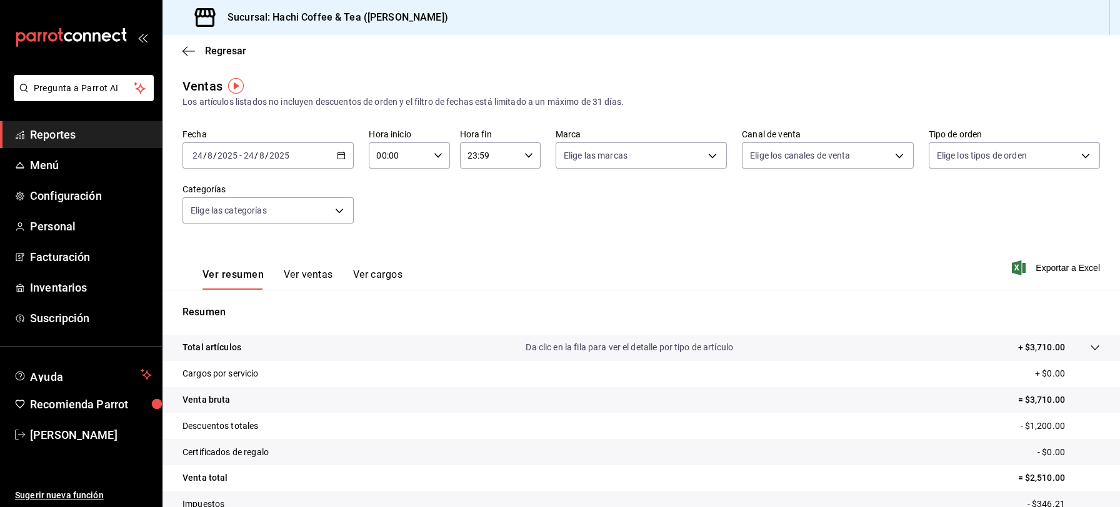
click at [87, 135] on span "Reportes" at bounding box center [91, 134] width 122 height 17
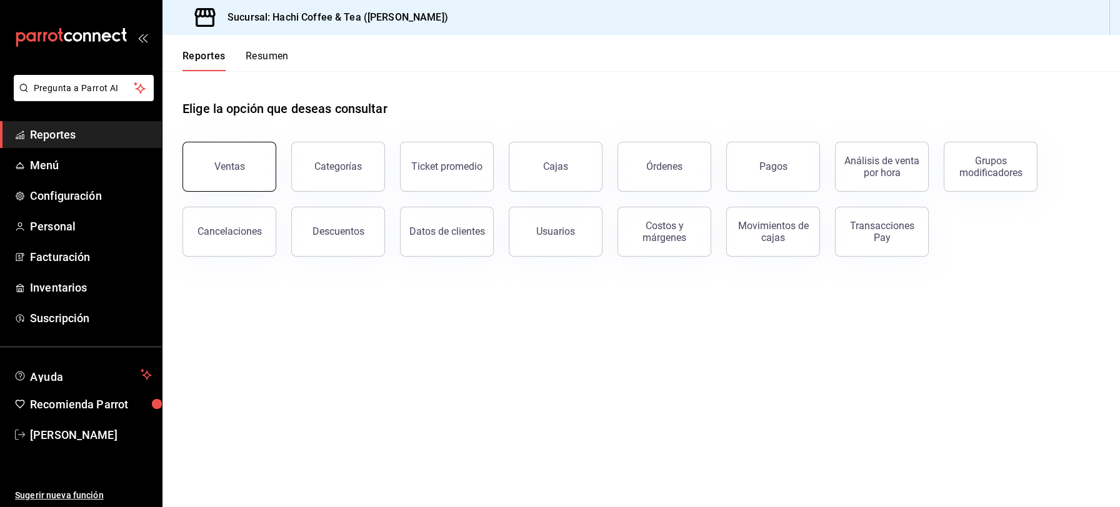
click at [240, 172] on div "Ventas" at bounding box center [229, 167] width 31 height 12
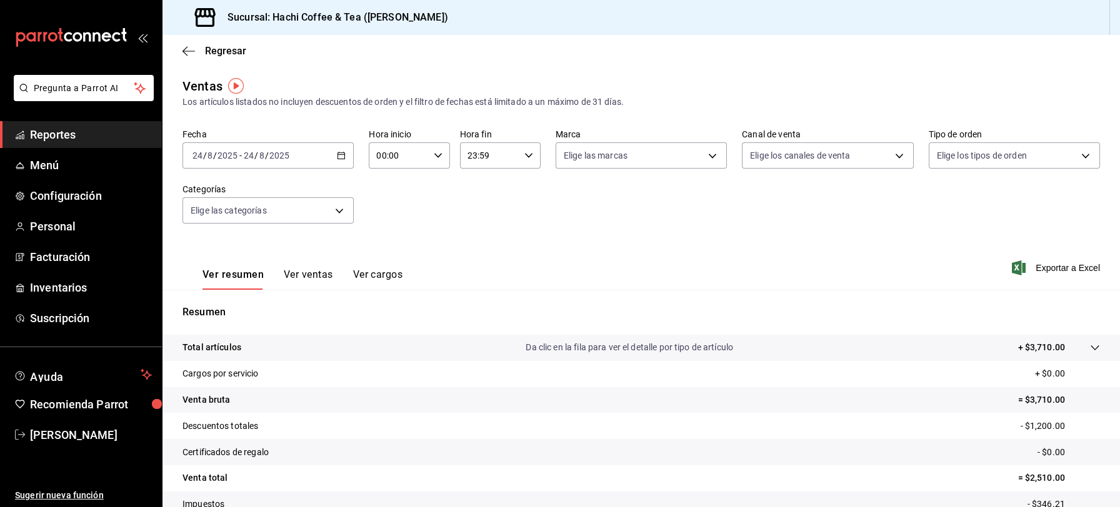
click at [337, 157] on icon "button" at bounding box center [341, 155] width 9 height 9
click at [227, 301] on span "Rango de fechas" at bounding box center [241, 305] width 97 height 13
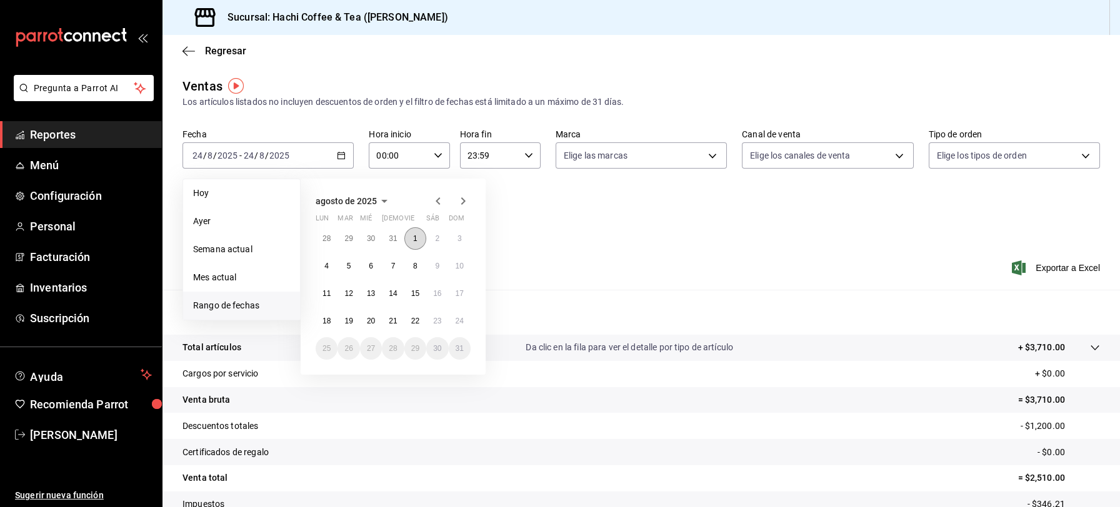
click at [411, 234] on button "1" at bounding box center [415, 238] width 22 height 22
click at [418, 322] on abbr "22" at bounding box center [415, 321] width 8 height 9
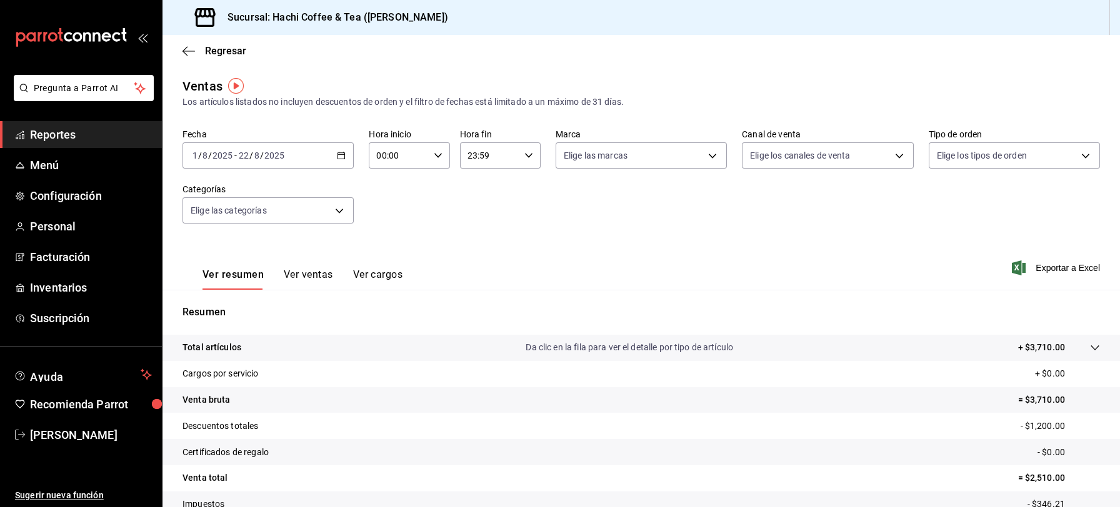
click at [418, 322] on div "Resumen Total artículos Da clic en la fila para ver el detalle por tipo de artí…" at bounding box center [640, 432] width 957 height 254
click at [88, 137] on span "Reportes" at bounding box center [91, 134] width 122 height 17
